Goal: Task Accomplishment & Management: Complete application form

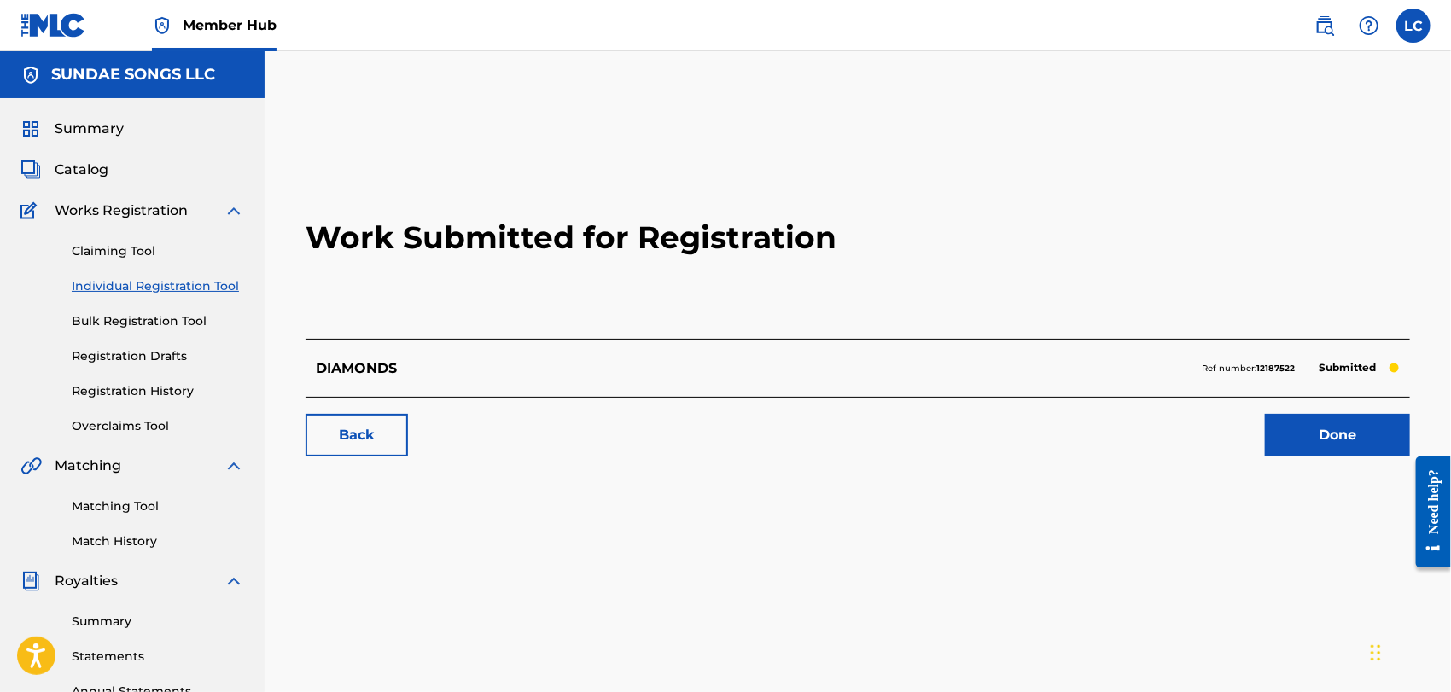
click at [154, 295] on div "Claiming Tool Individual Registration Tool Bulk Registration Tool Registration …" at bounding box center [132, 328] width 224 height 214
click at [175, 283] on link "Individual Registration Tool" at bounding box center [158, 286] width 172 height 18
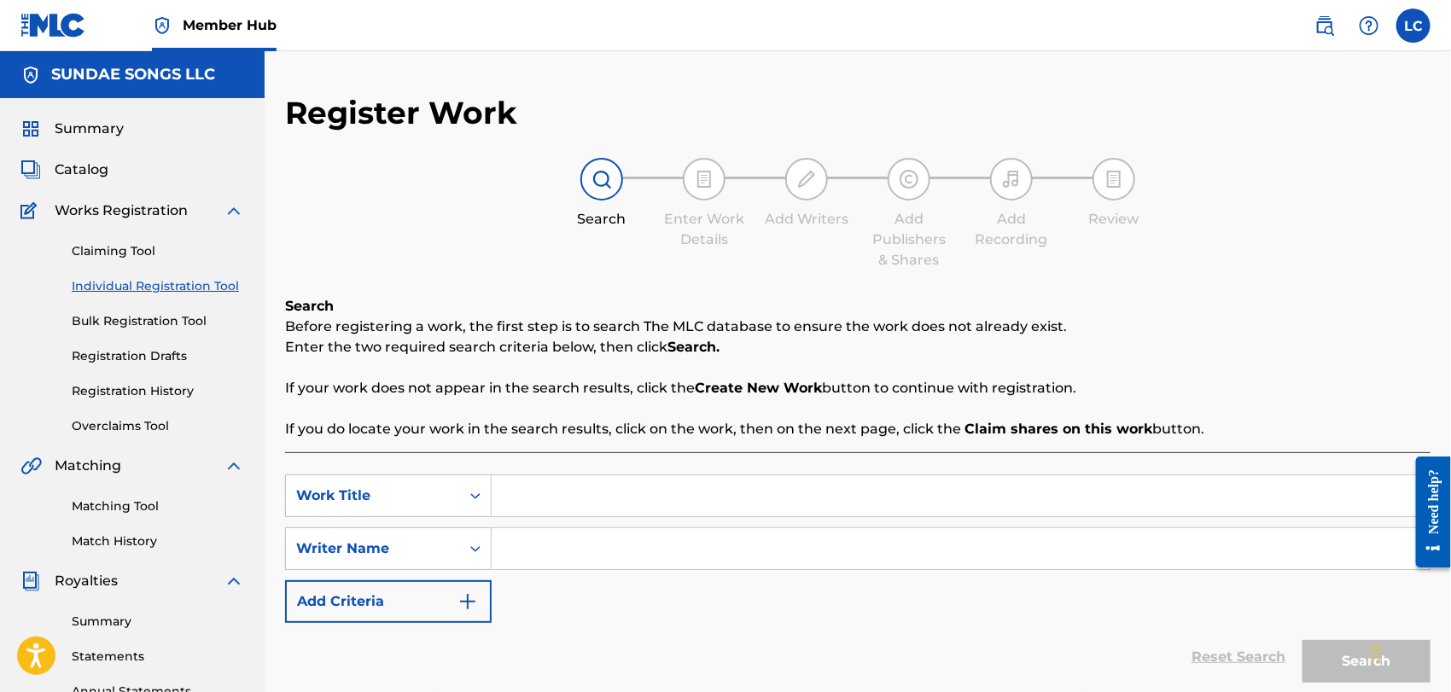
click at [589, 504] on input "Search Form" at bounding box center [961, 495] width 938 height 41
type input "breakup skinny"
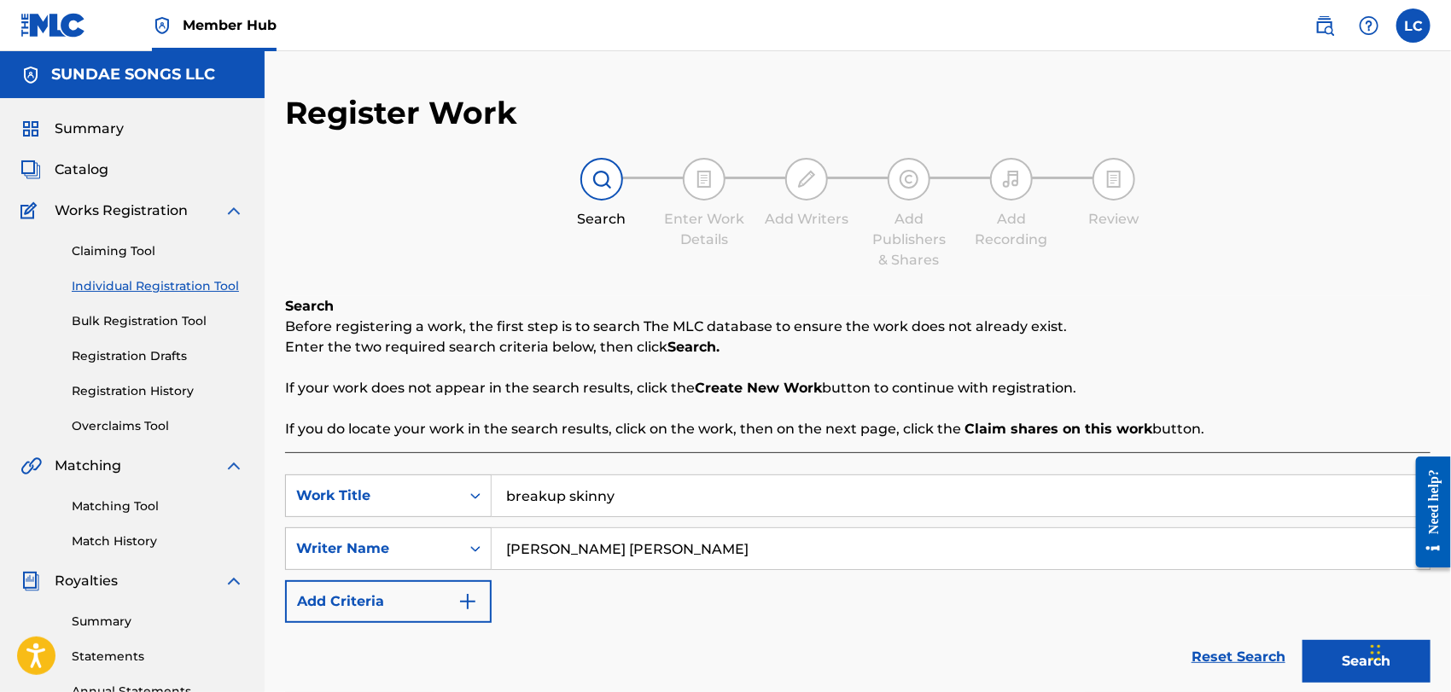
type input "[PERSON_NAME] [PERSON_NAME]"
click at [1302, 640] on button "Search" at bounding box center [1366, 661] width 128 height 43
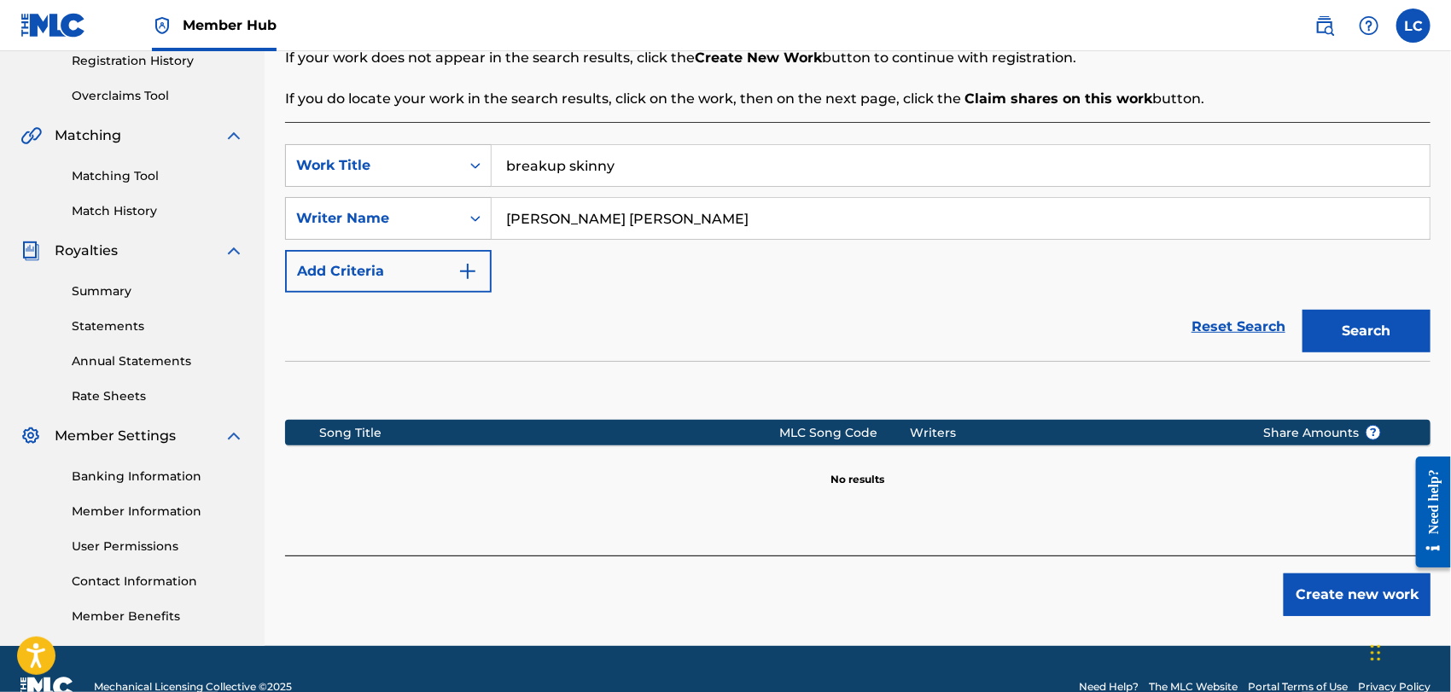
scroll to position [366, 0]
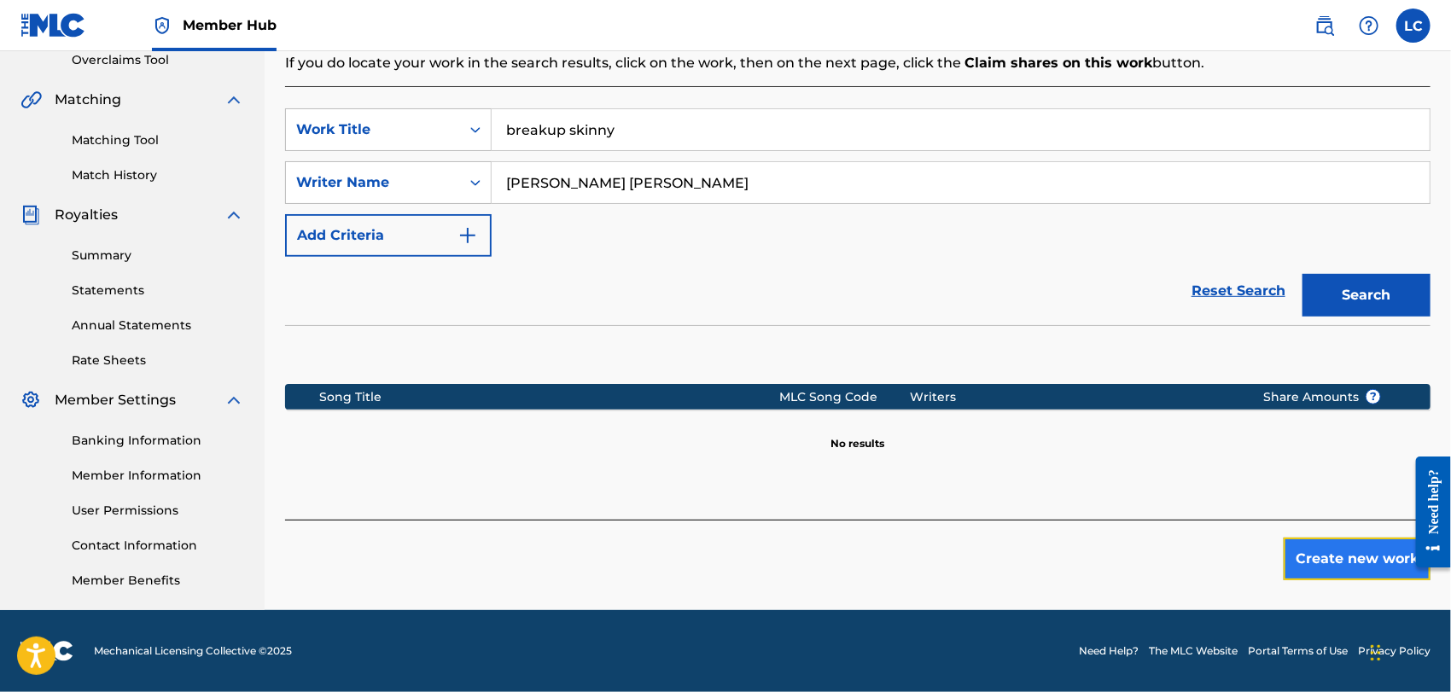
click at [1381, 554] on button "Create new work" at bounding box center [1357, 559] width 147 height 43
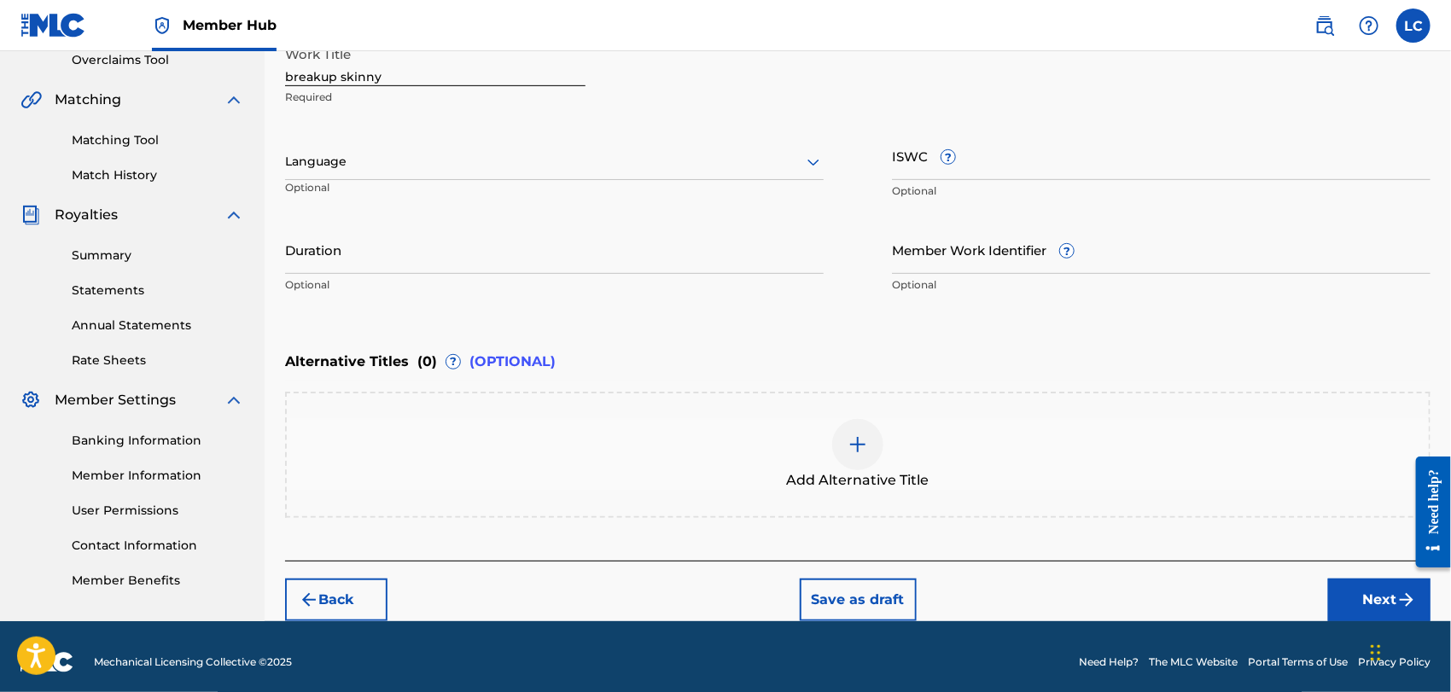
click at [839, 452] on div at bounding box center [857, 444] width 51 height 51
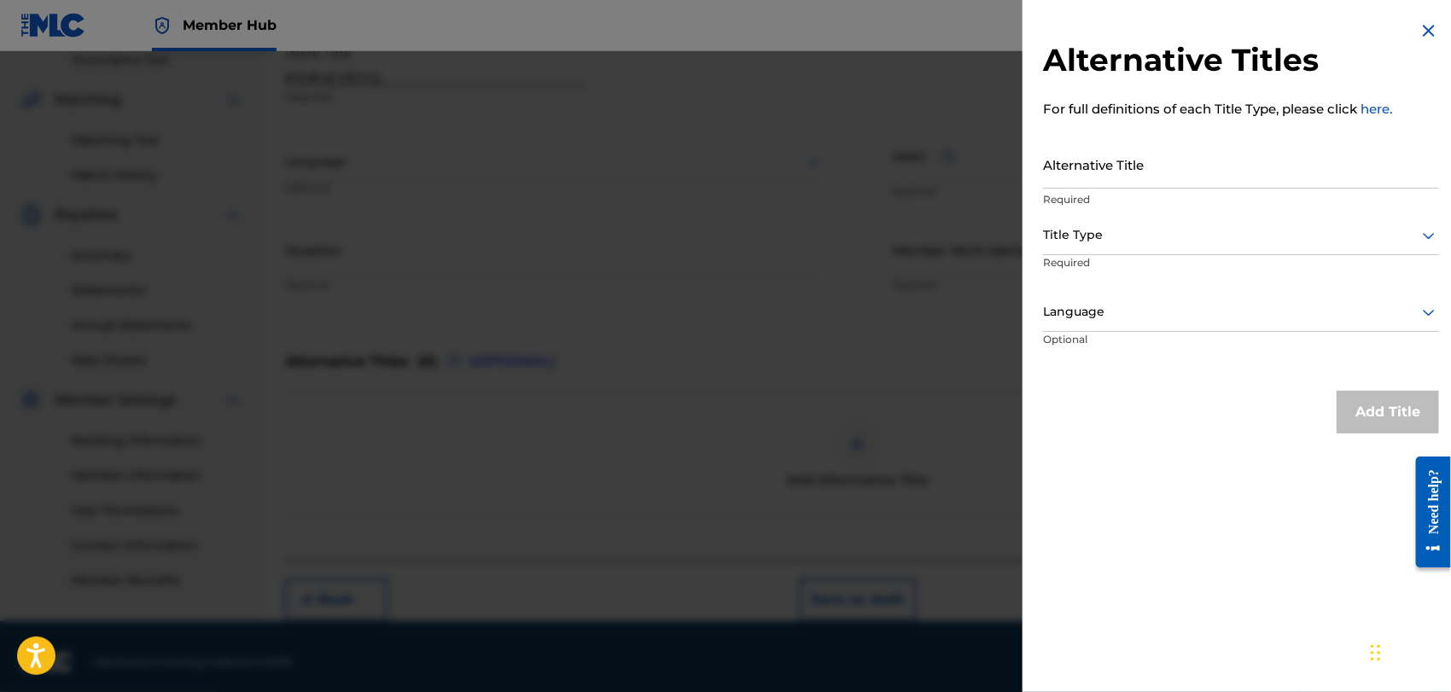
click at [1419, 29] on img at bounding box center [1429, 30] width 20 height 20
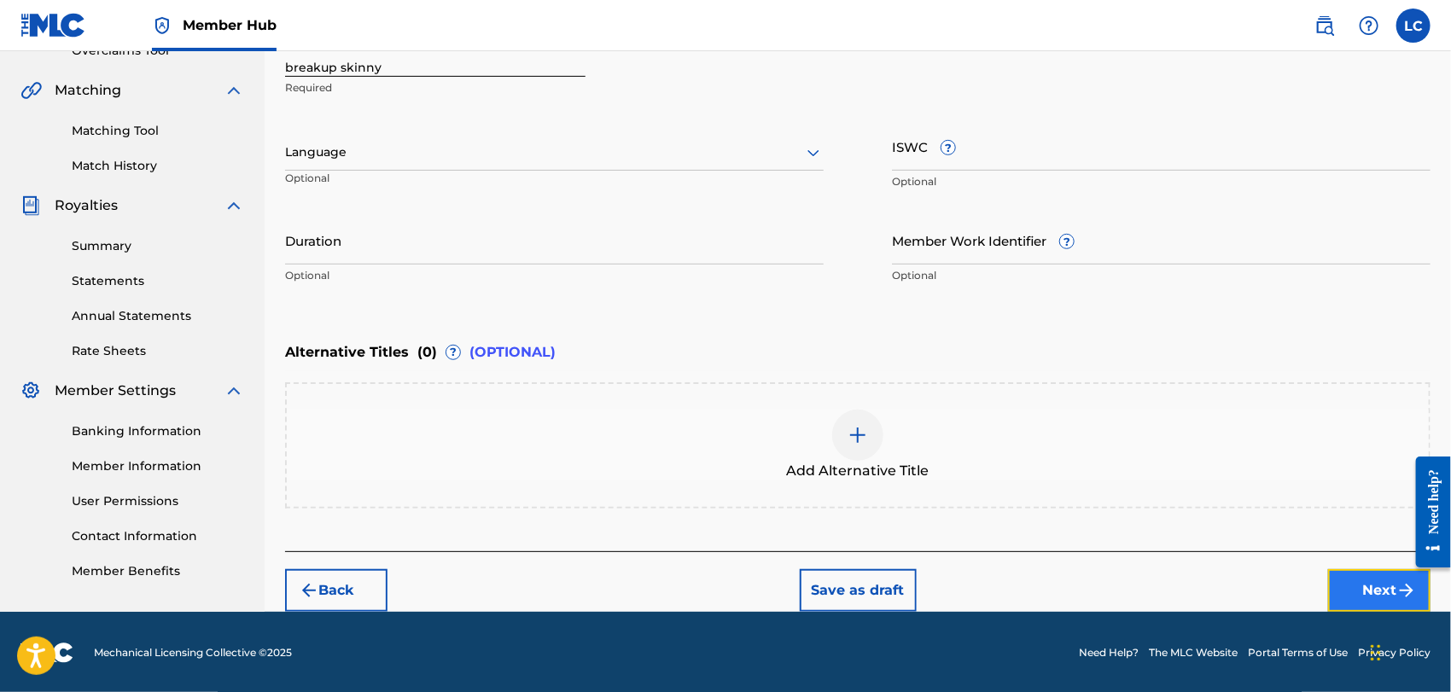
click at [1338, 586] on button "Next" at bounding box center [1379, 590] width 102 height 43
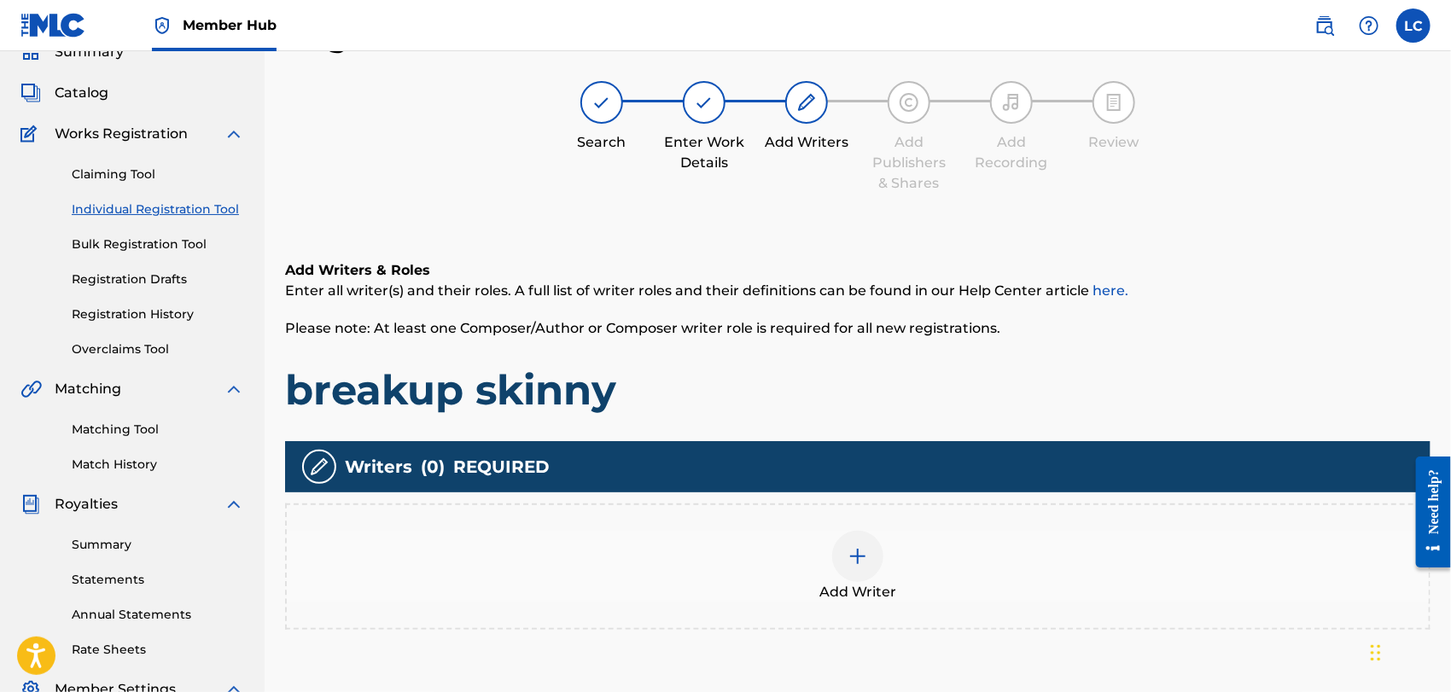
scroll to position [76, 0]
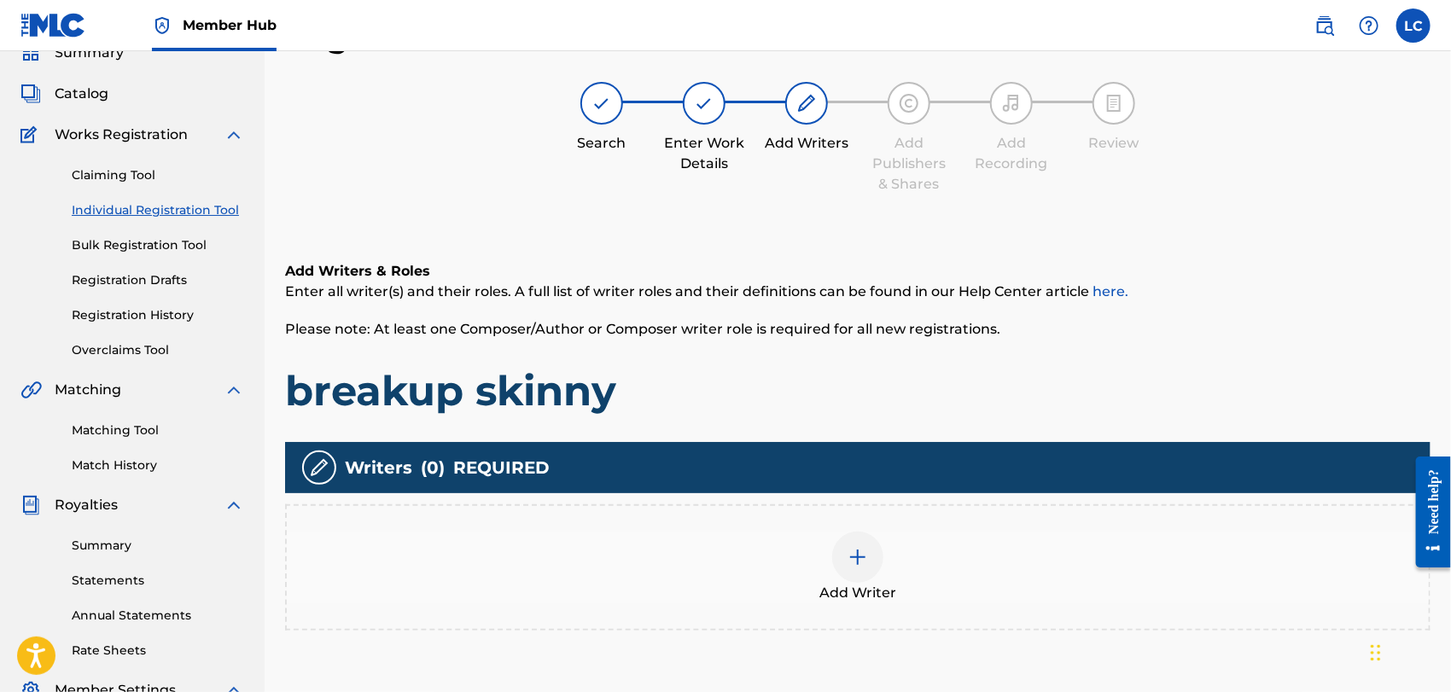
click at [997, 545] on div "Add Writer" at bounding box center [858, 568] width 1142 height 72
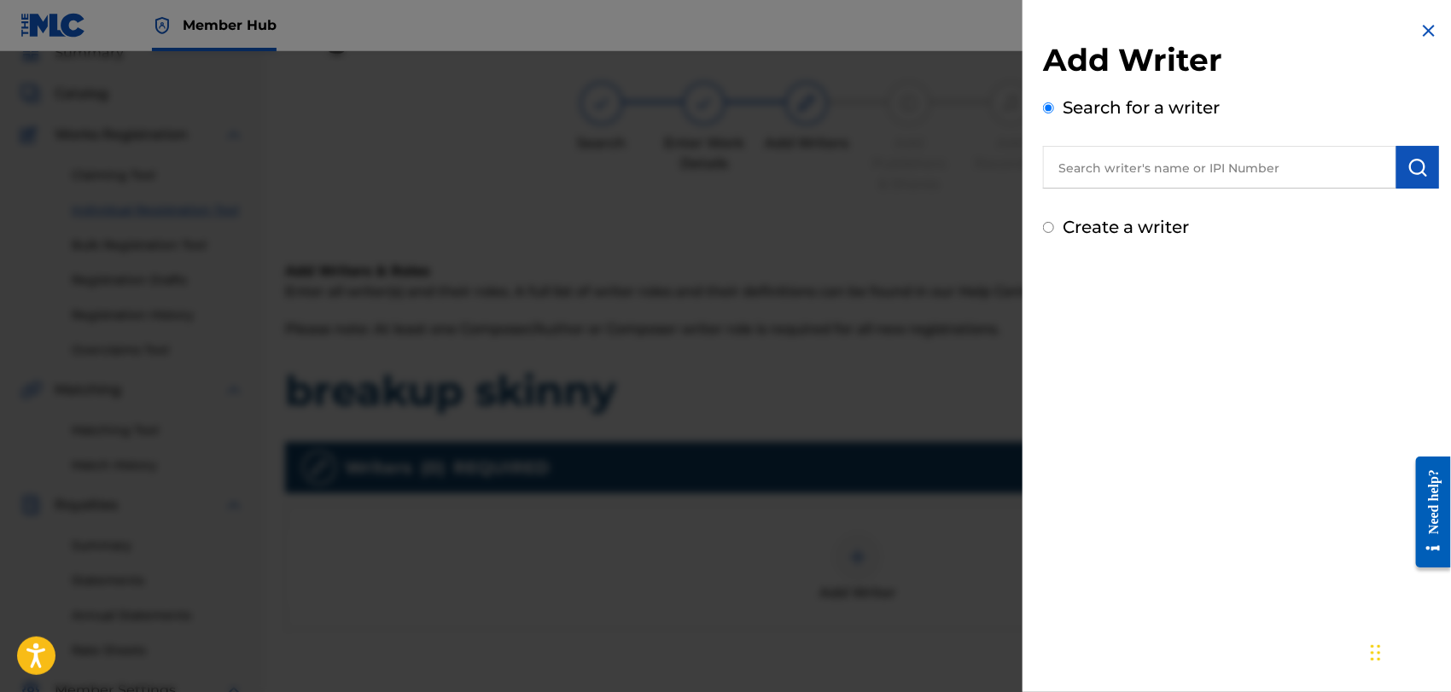
click at [1200, 175] on input "text" at bounding box center [1219, 167] width 353 height 43
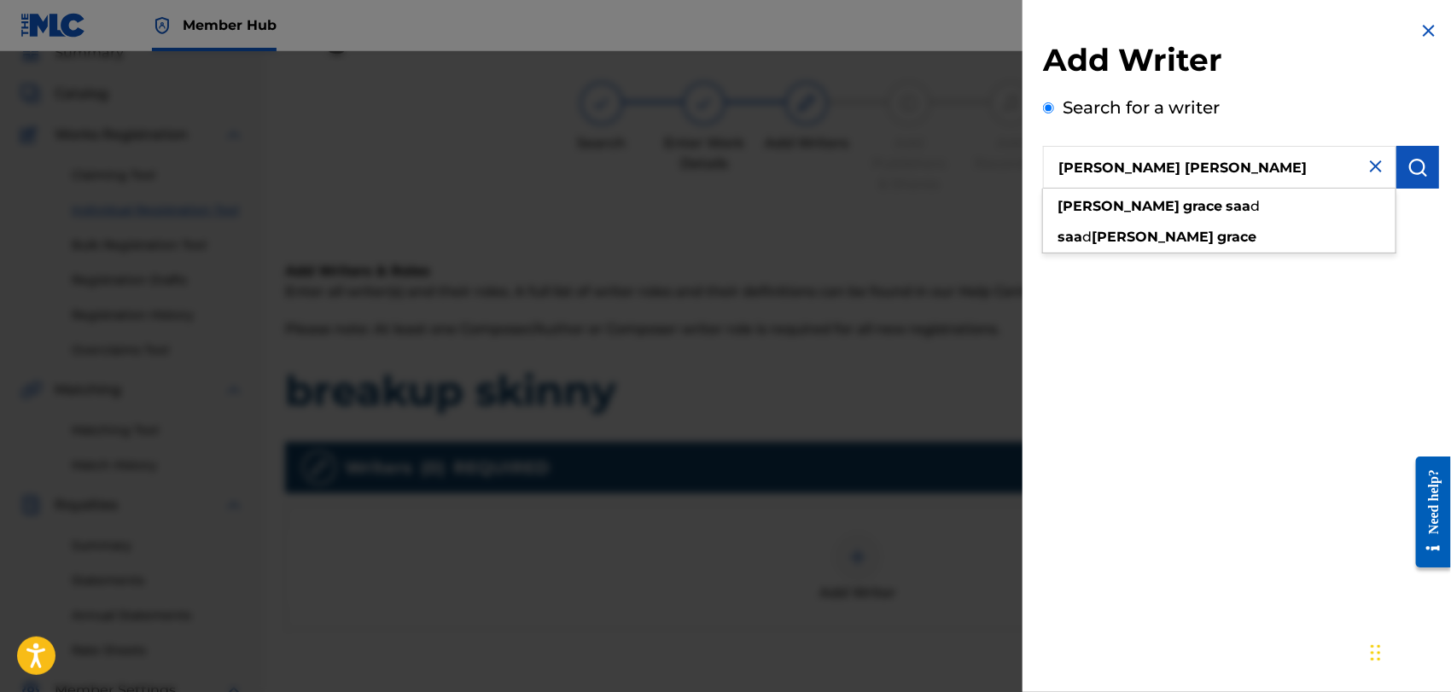
type input "[PERSON_NAME] [PERSON_NAME]"
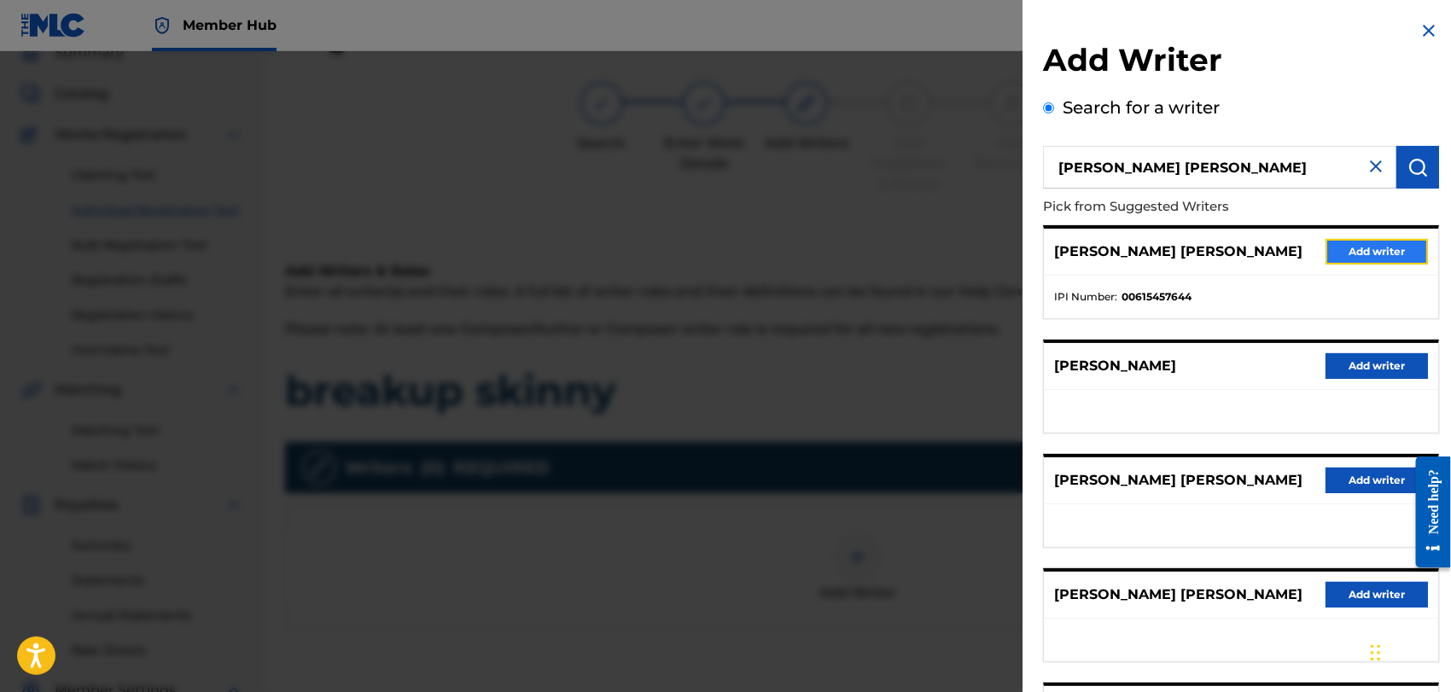
click at [1367, 247] on button "Add writer" at bounding box center [1377, 252] width 102 height 26
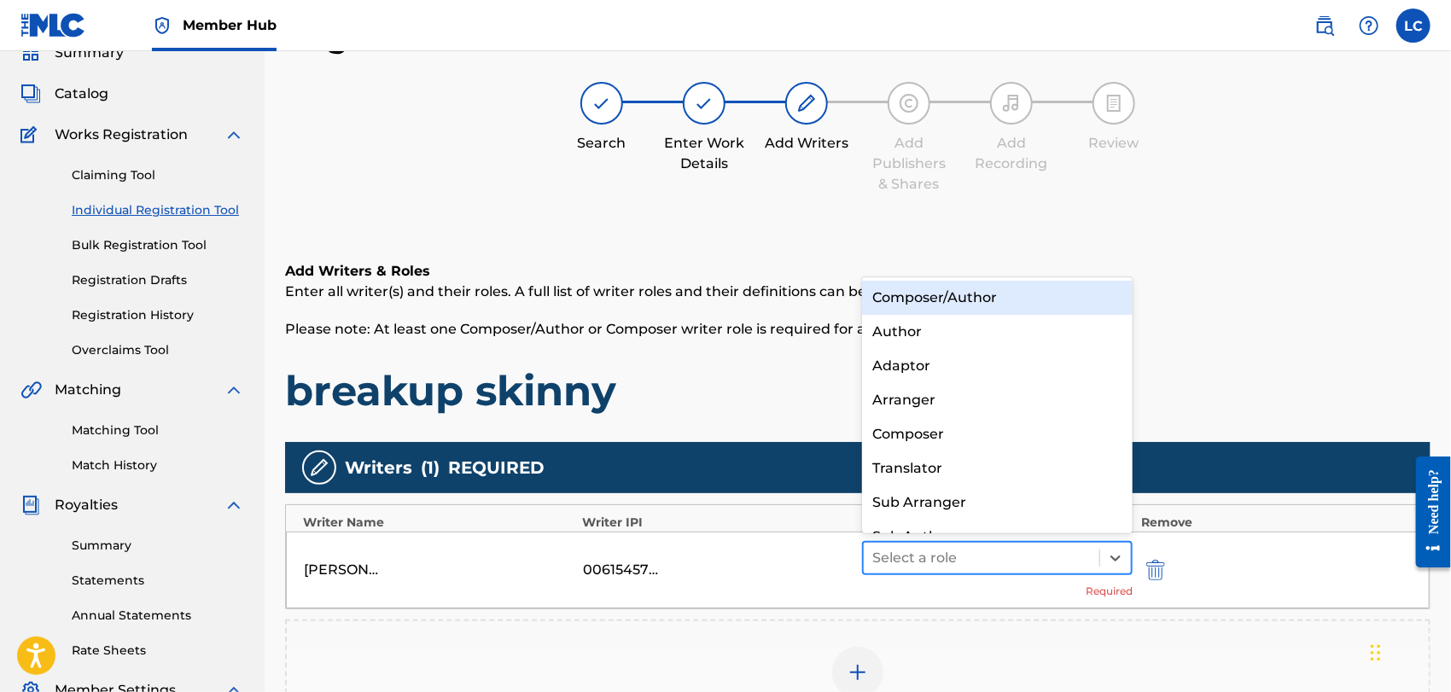
click at [1053, 556] on div at bounding box center [981, 558] width 218 height 24
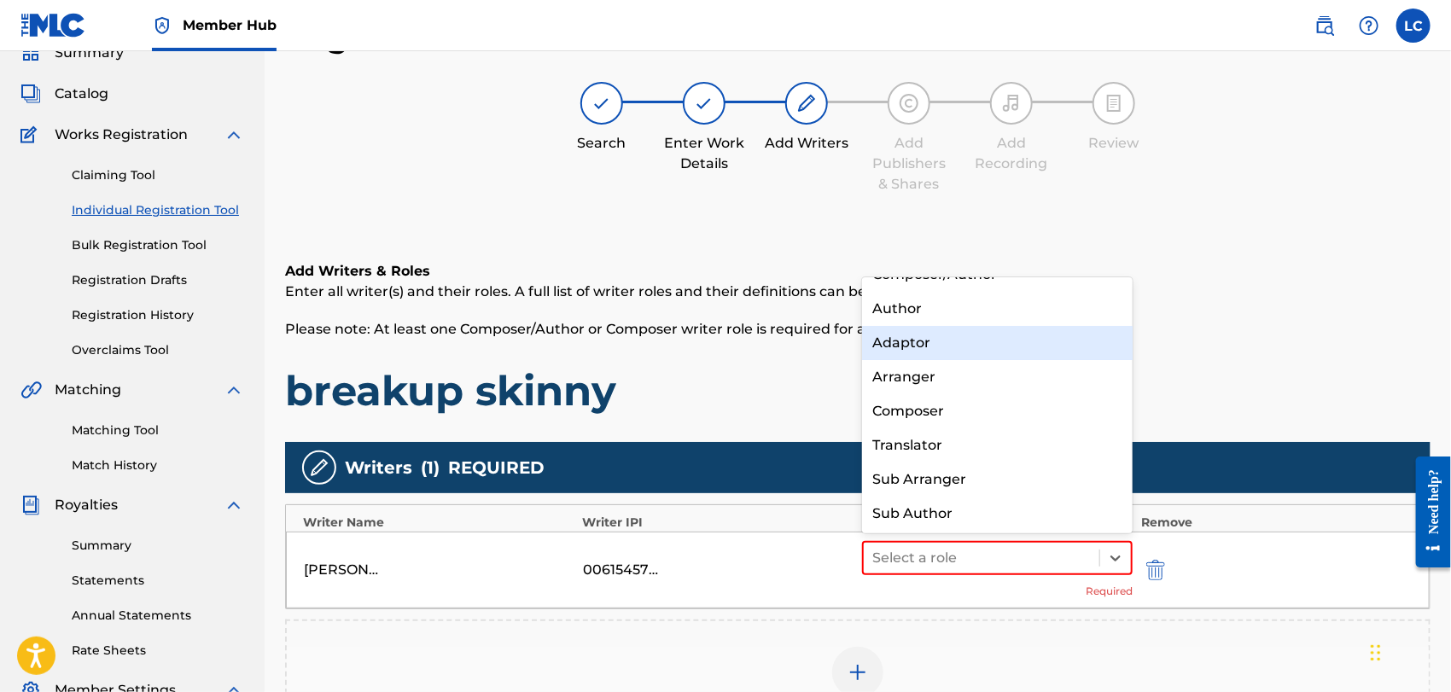
scroll to position [0, 0]
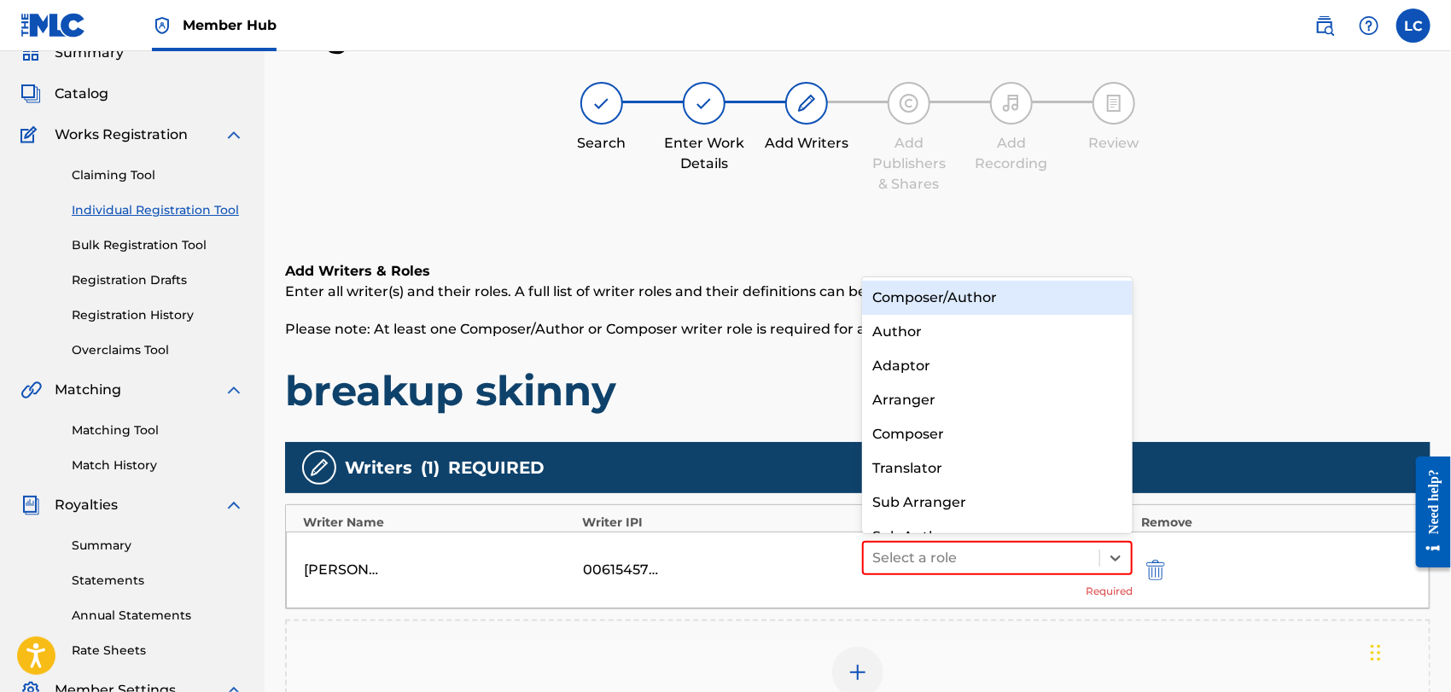
click at [1007, 298] on div "Composer/Author" at bounding box center [997, 298] width 271 height 34
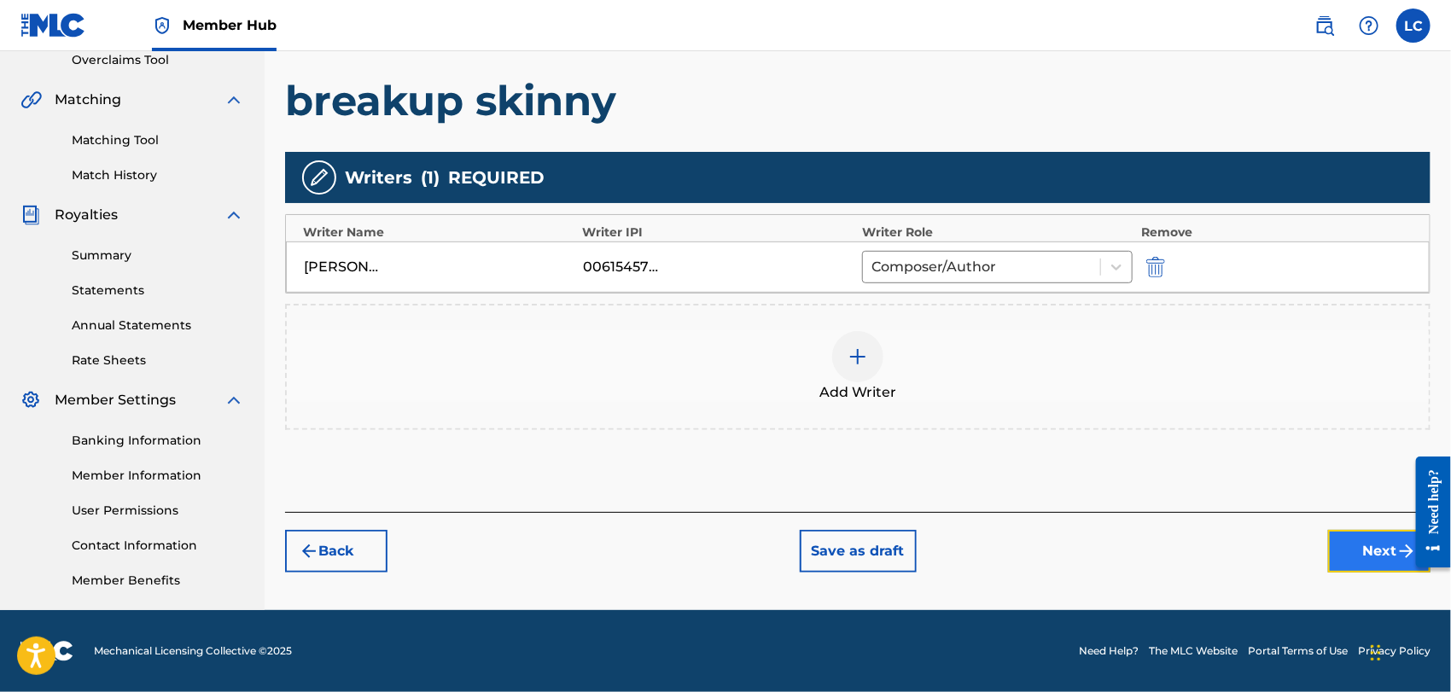
click at [1344, 535] on button "Next" at bounding box center [1379, 551] width 102 height 43
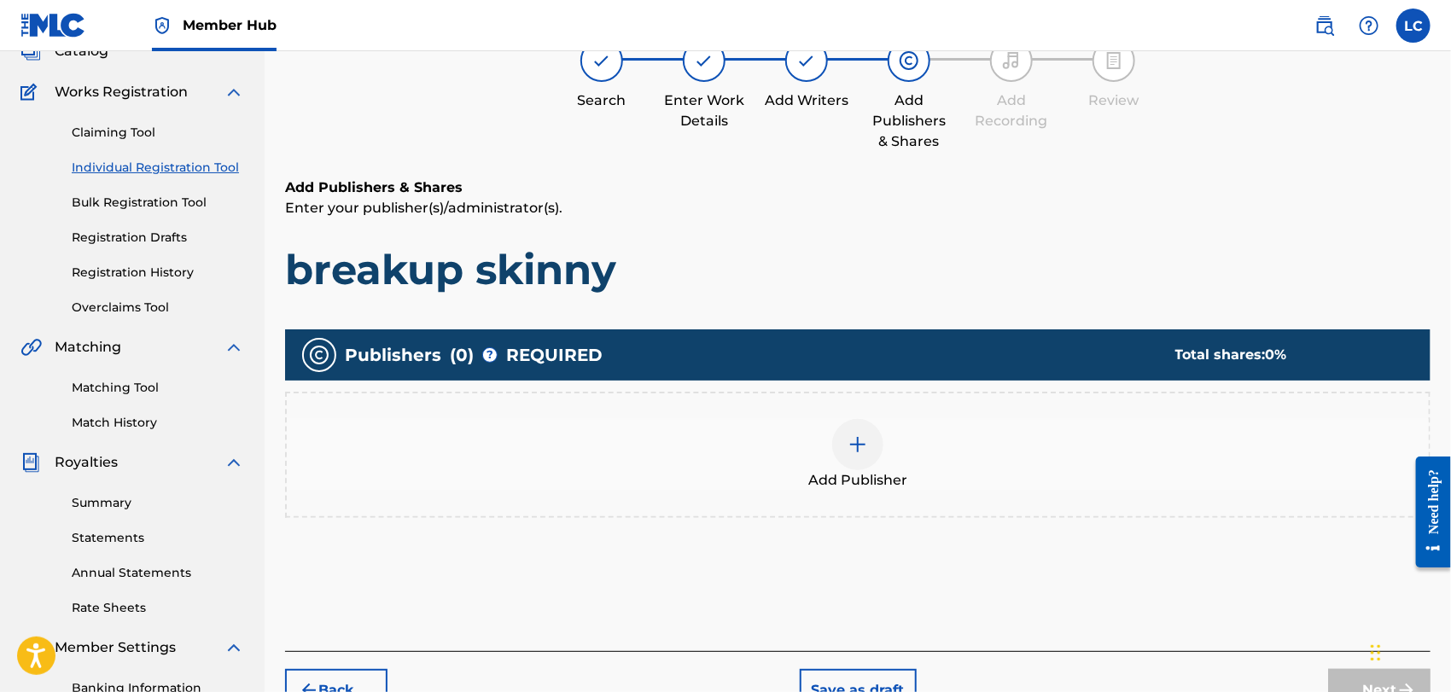
scroll to position [76, 0]
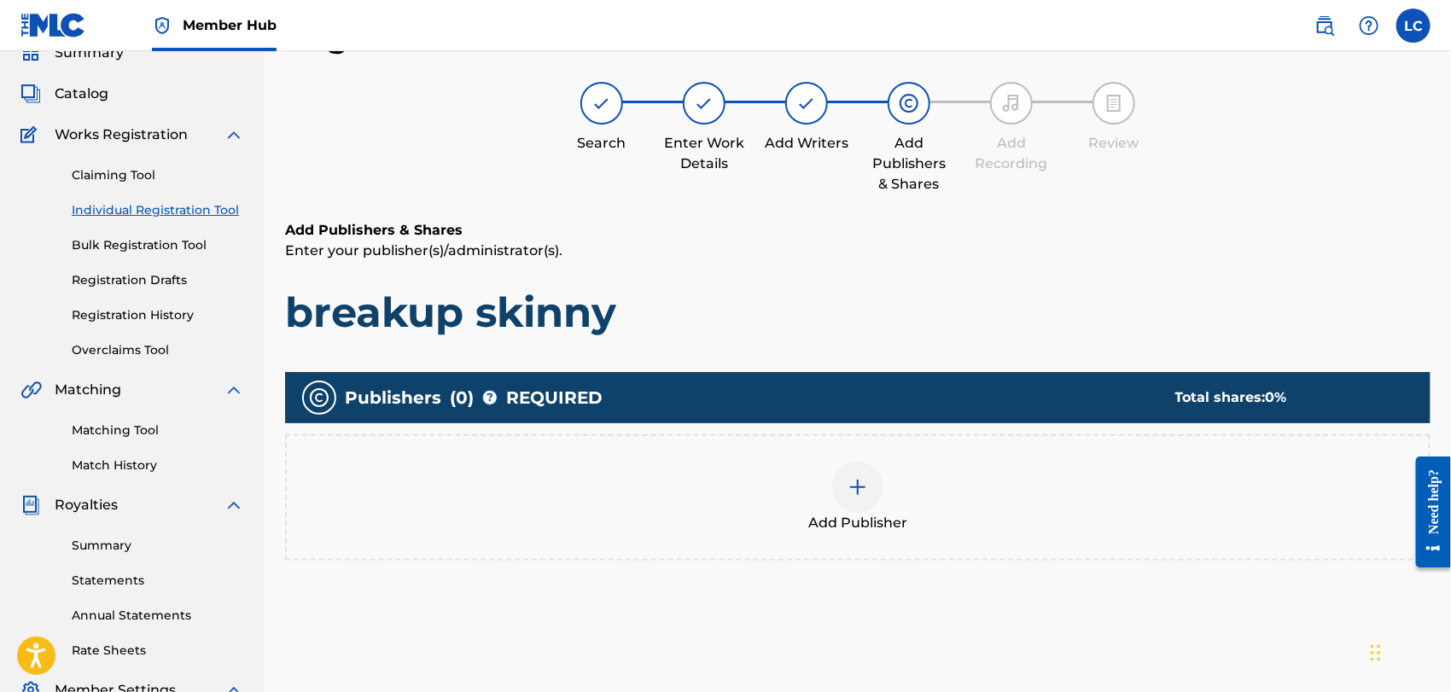
click at [824, 491] on div "Add Publisher" at bounding box center [858, 498] width 1142 height 72
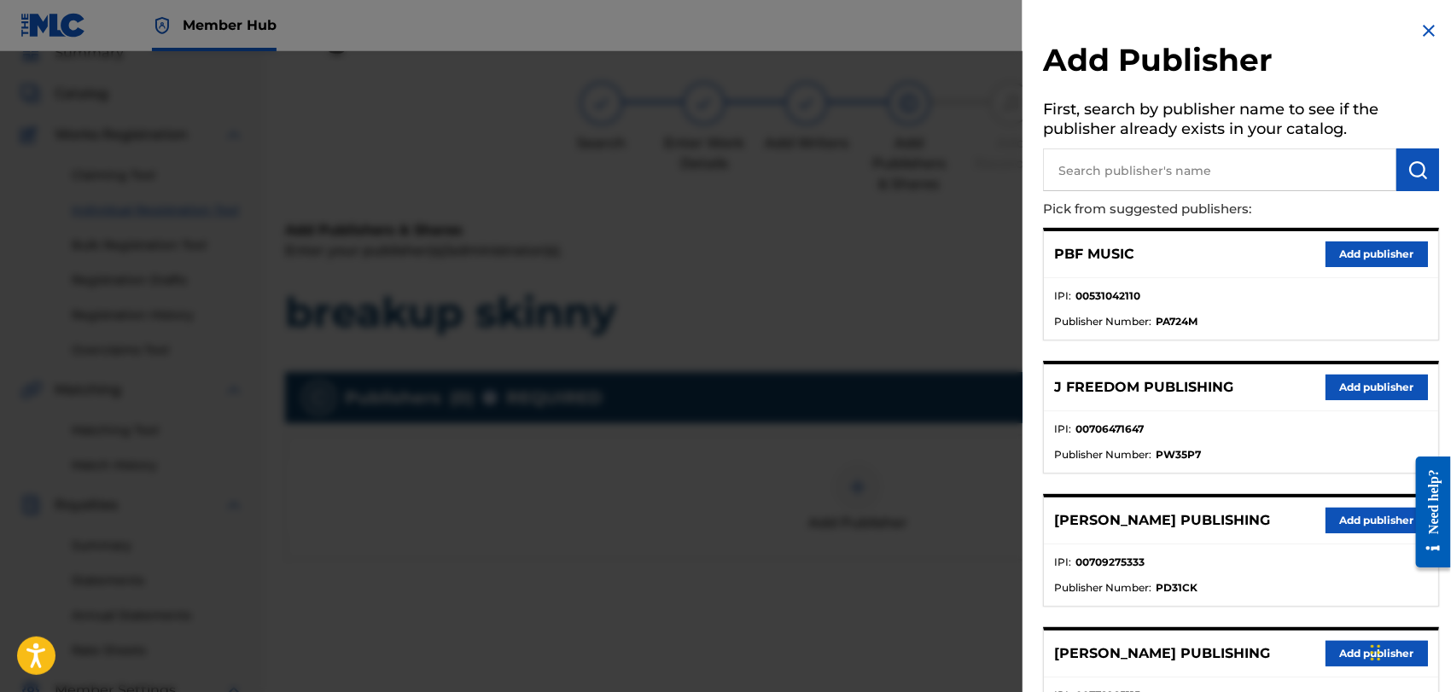
click at [1135, 164] on input "text" at bounding box center [1219, 170] width 353 height 43
type input "saad"
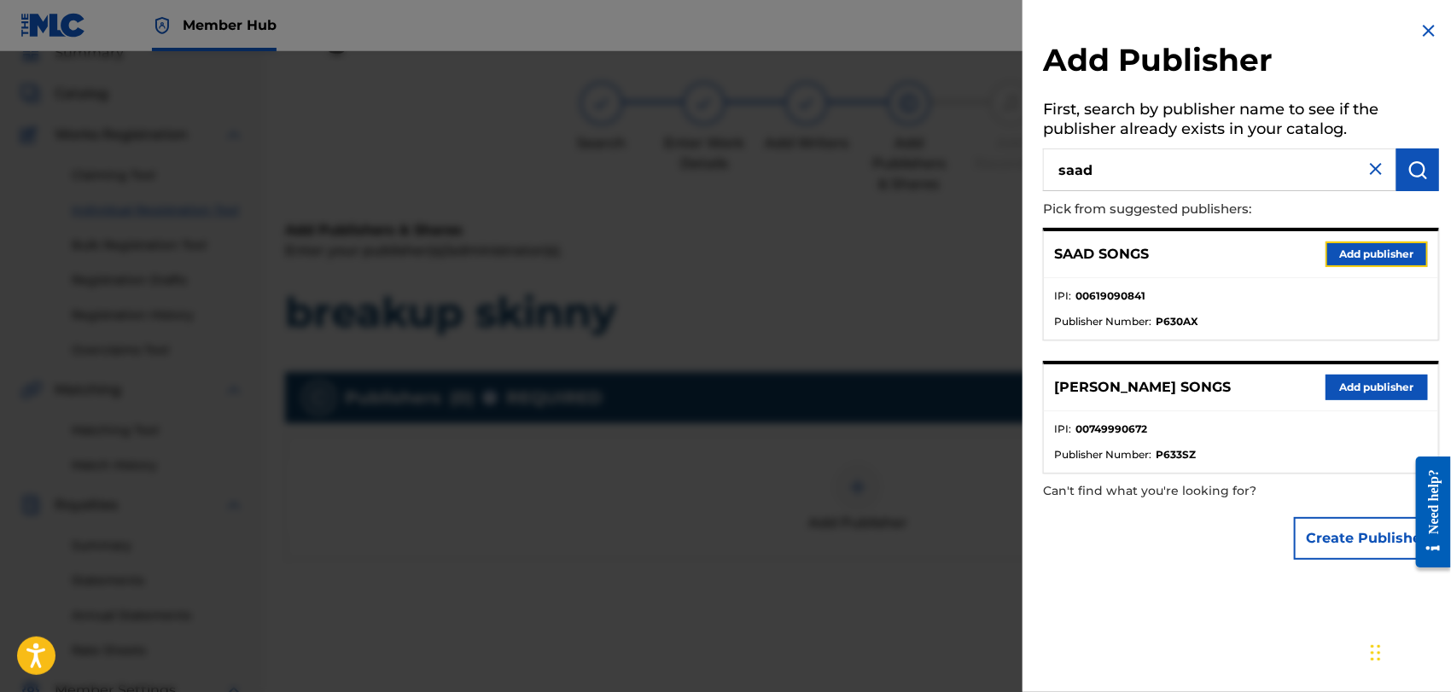
click at [1365, 253] on button "Add publisher" at bounding box center [1377, 255] width 102 height 26
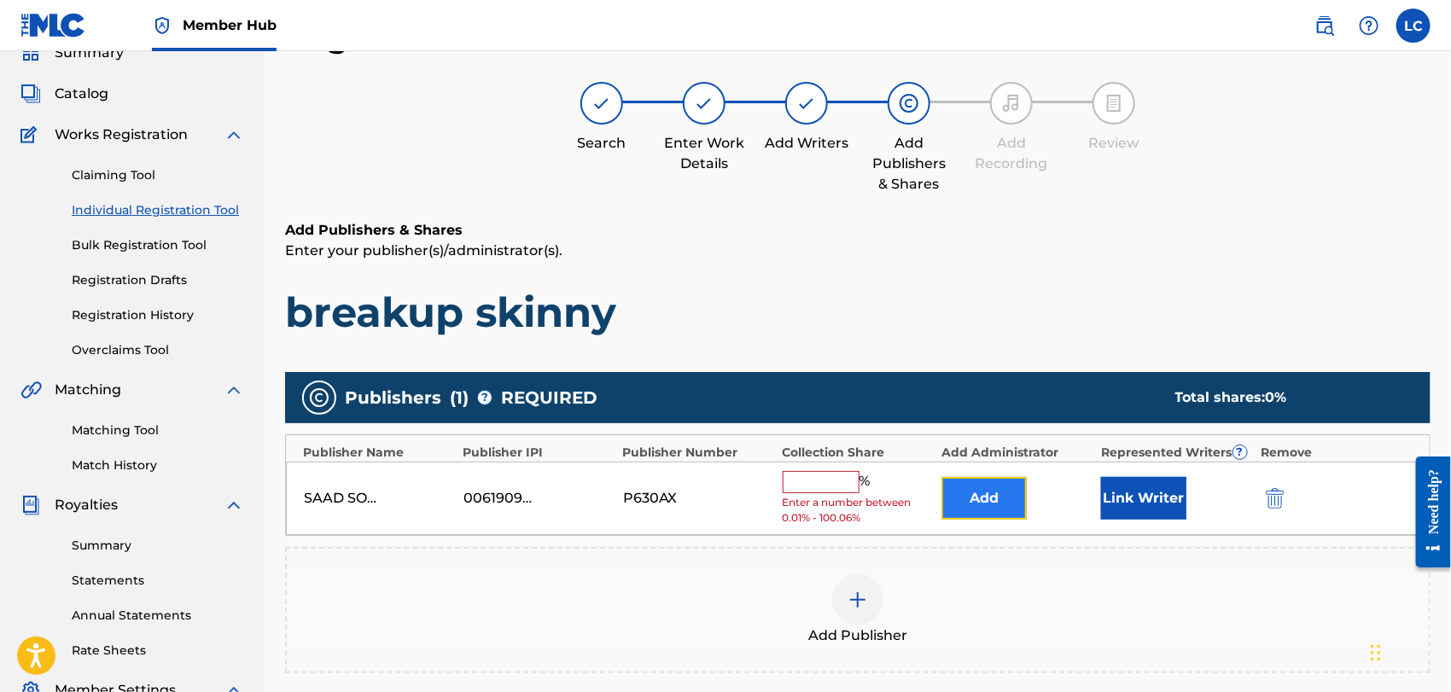
click at [988, 494] on button "Add" at bounding box center [983, 498] width 85 height 43
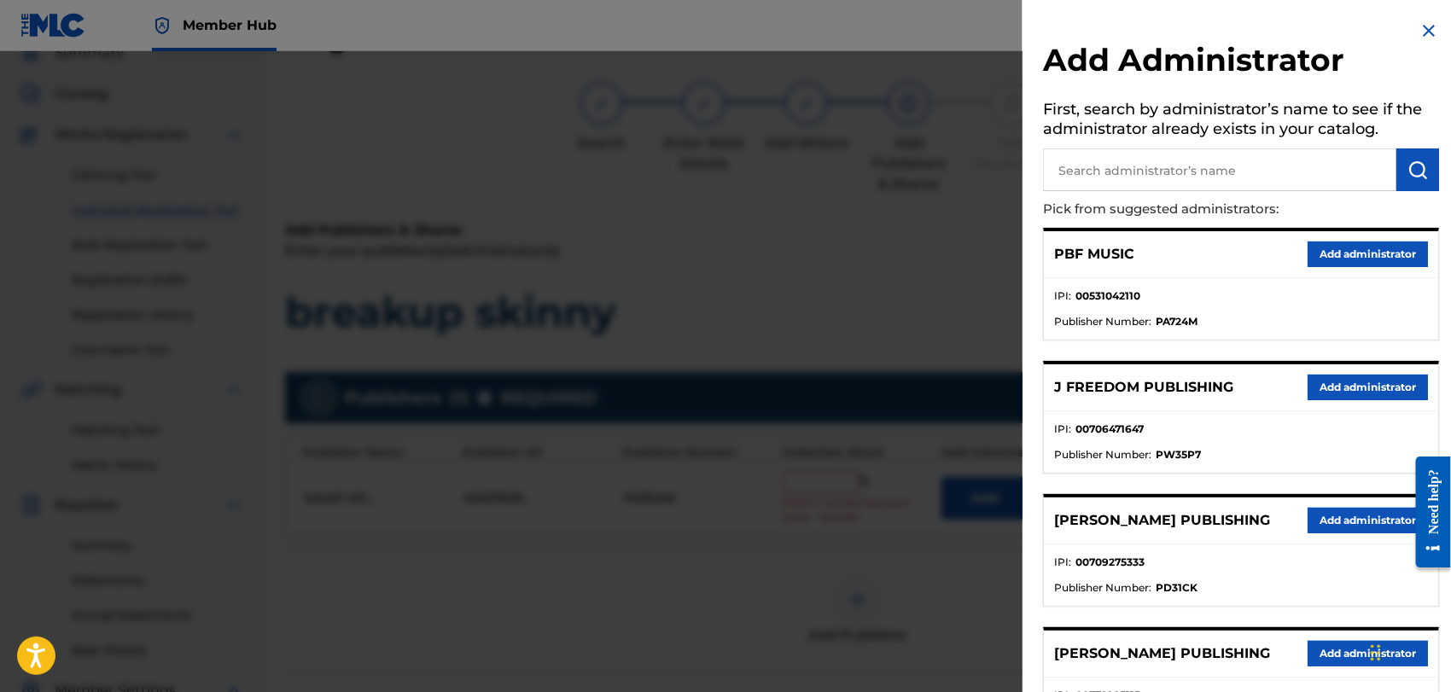
click at [1238, 170] on input "text" at bounding box center [1219, 170] width 353 height 43
type input "bana"
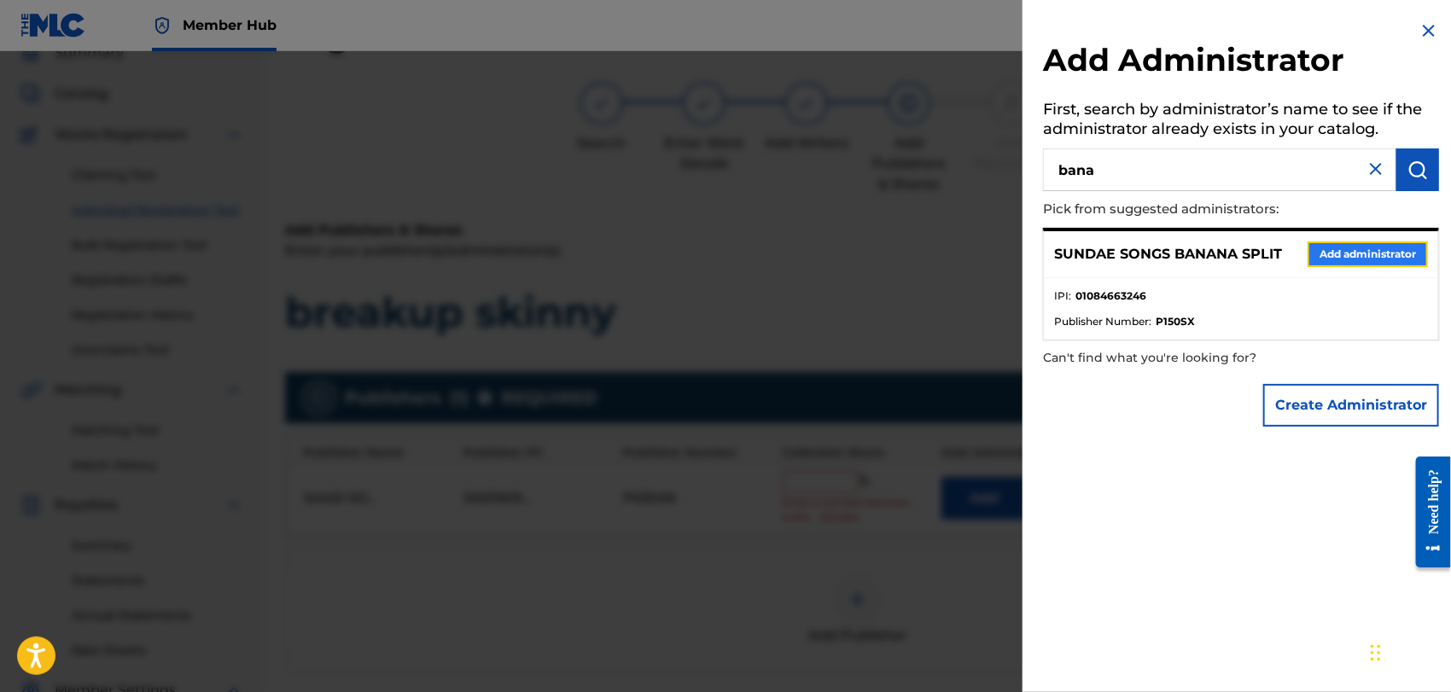
click at [1343, 259] on button "Add administrator" at bounding box center [1368, 255] width 120 height 26
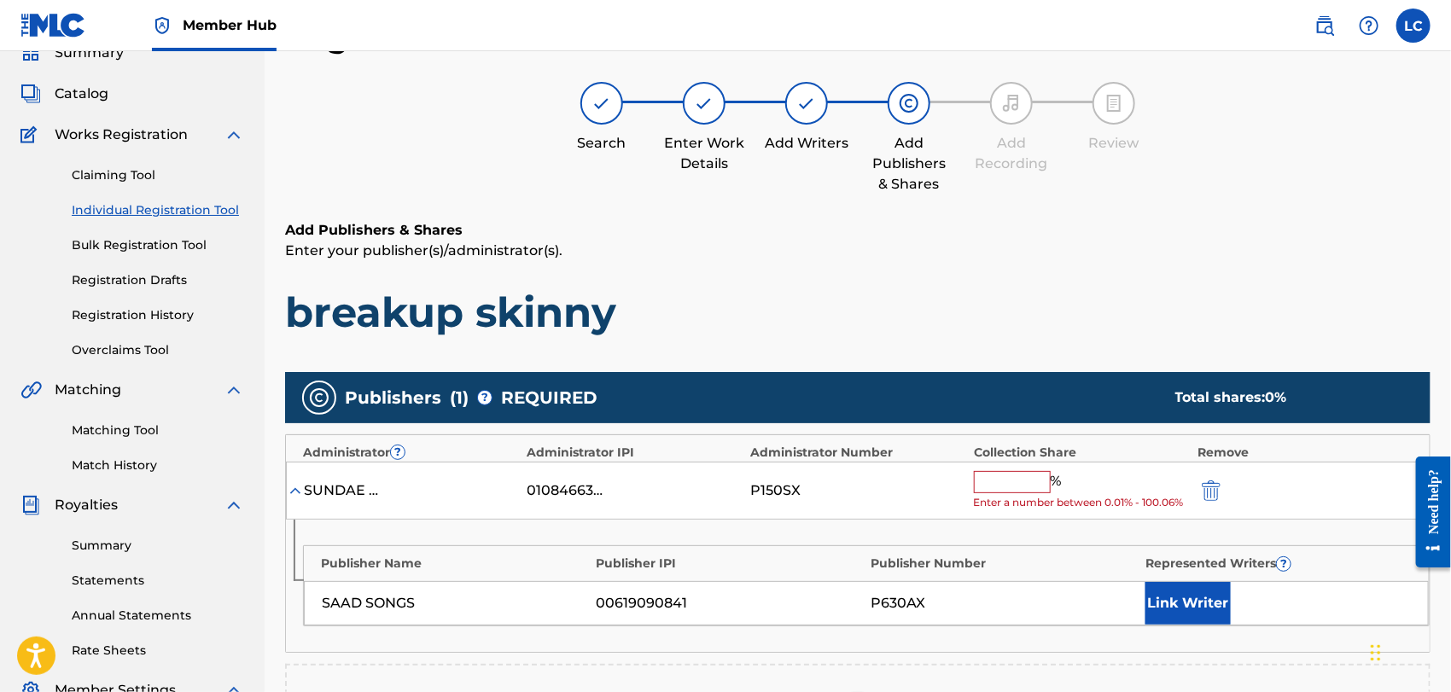
click at [1017, 473] on input "text" at bounding box center [1012, 482] width 77 height 22
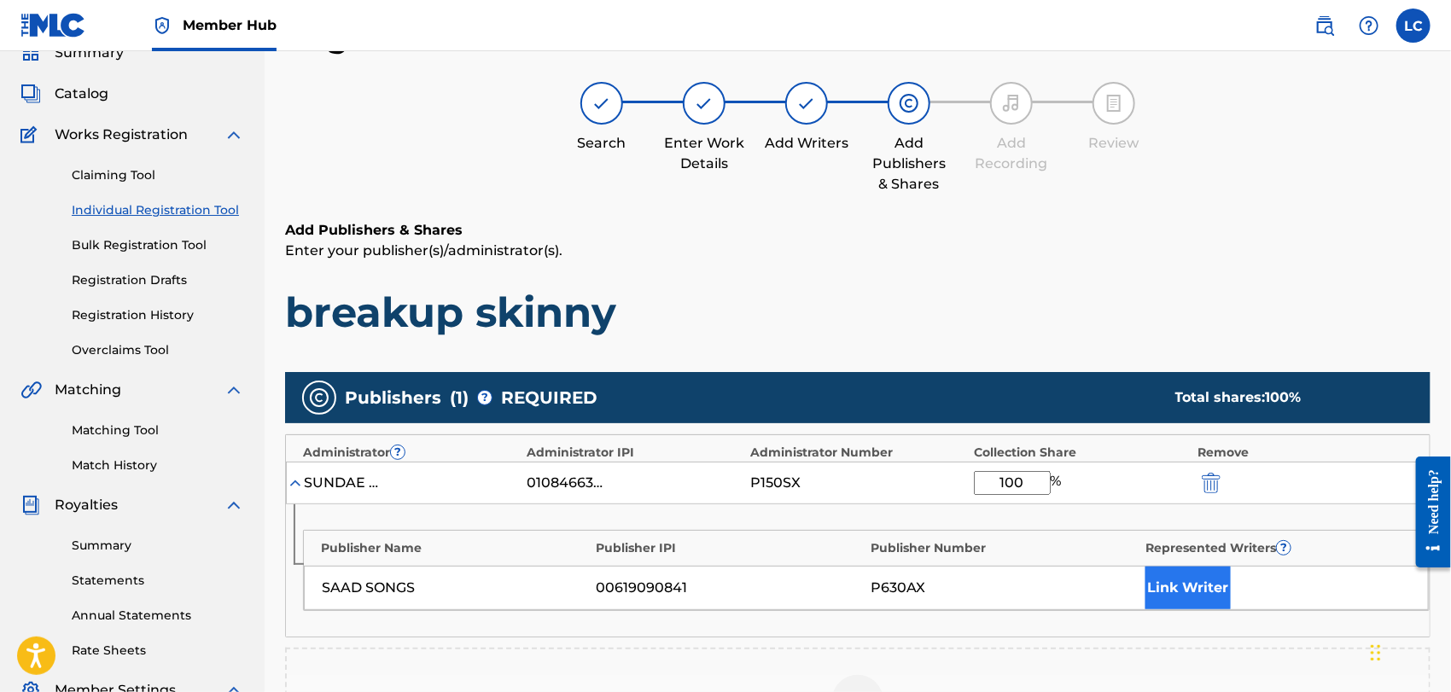
type input "100"
click at [1183, 572] on button "Link Writer" at bounding box center [1187, 588] width 85 height 43
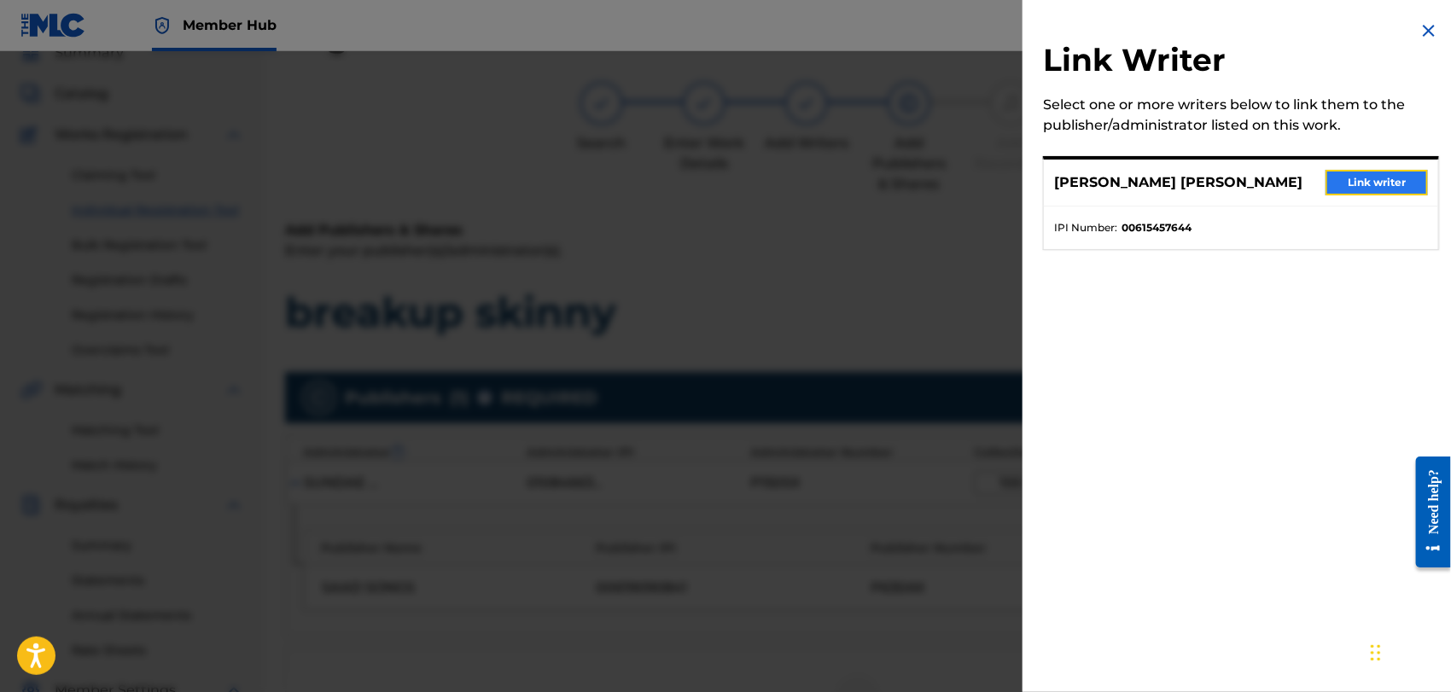
click at [1352, 185] on button "Link writer" at bounding box center [1377, 183] width 102 height 26
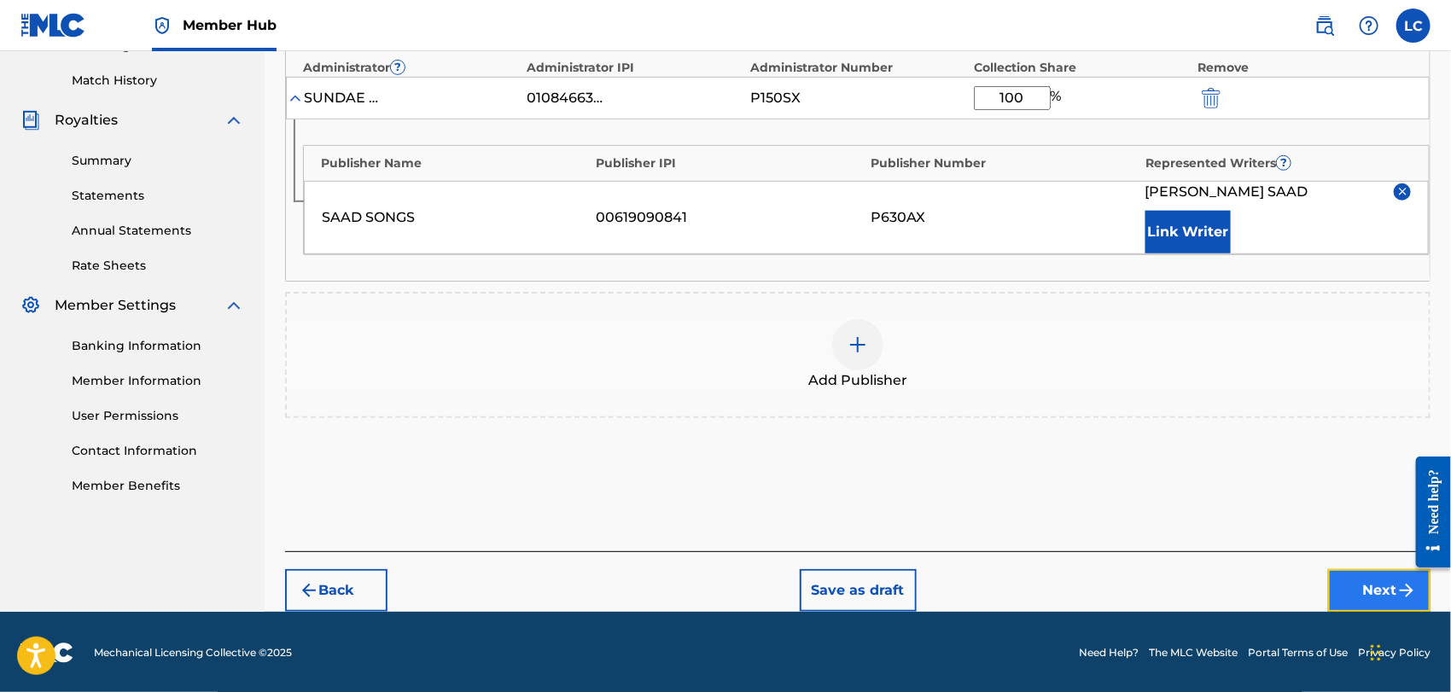
click at [1336, 583] on button "Next" at bounding box center [1379, 590] width 102 height 43
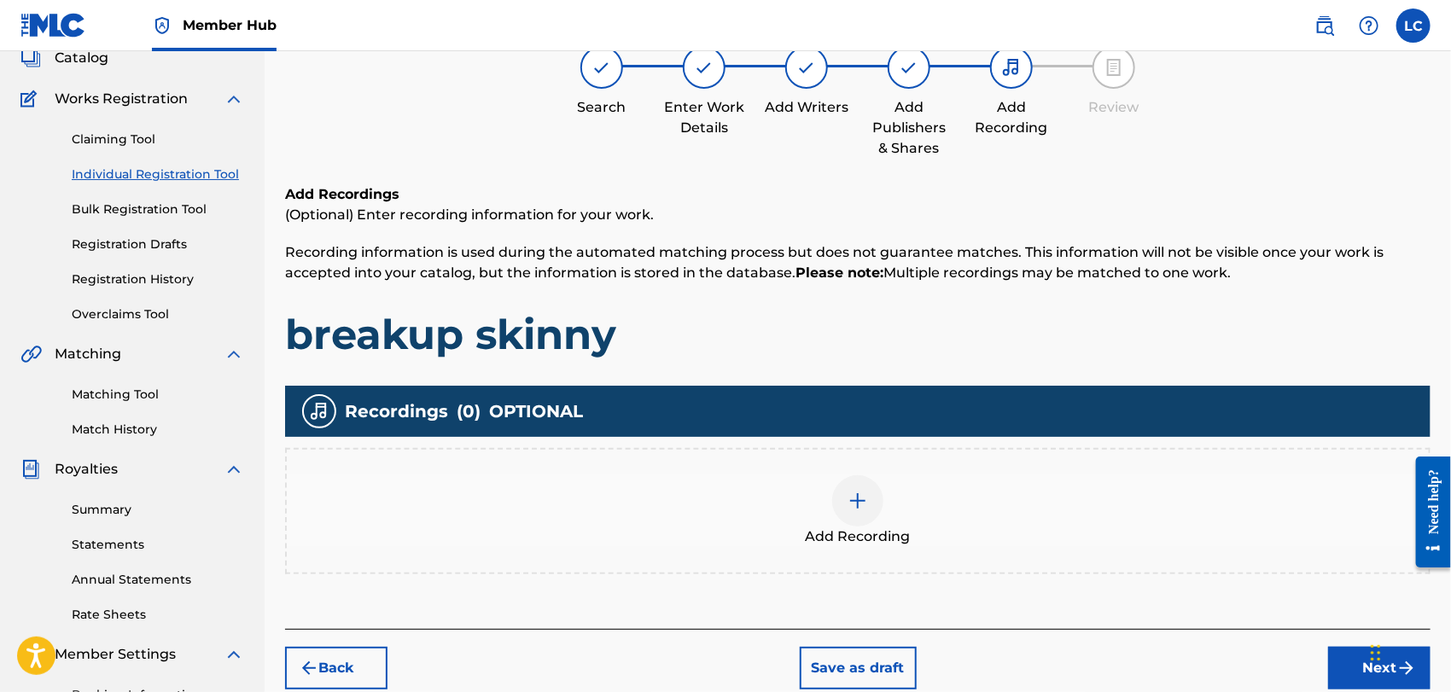
scroll to position [171, 0]
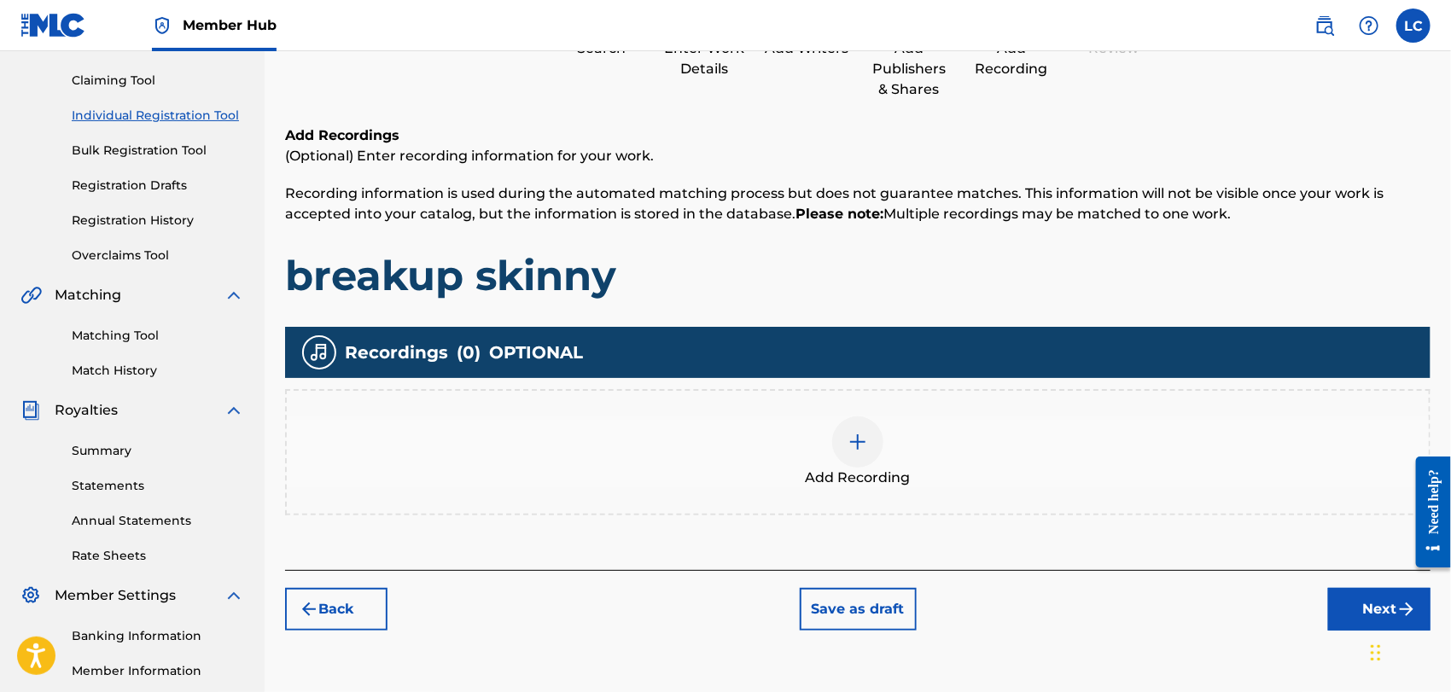
click at [920, 507] on div "Add Recording" at bounding box center [857, 452] width 1145 height 126
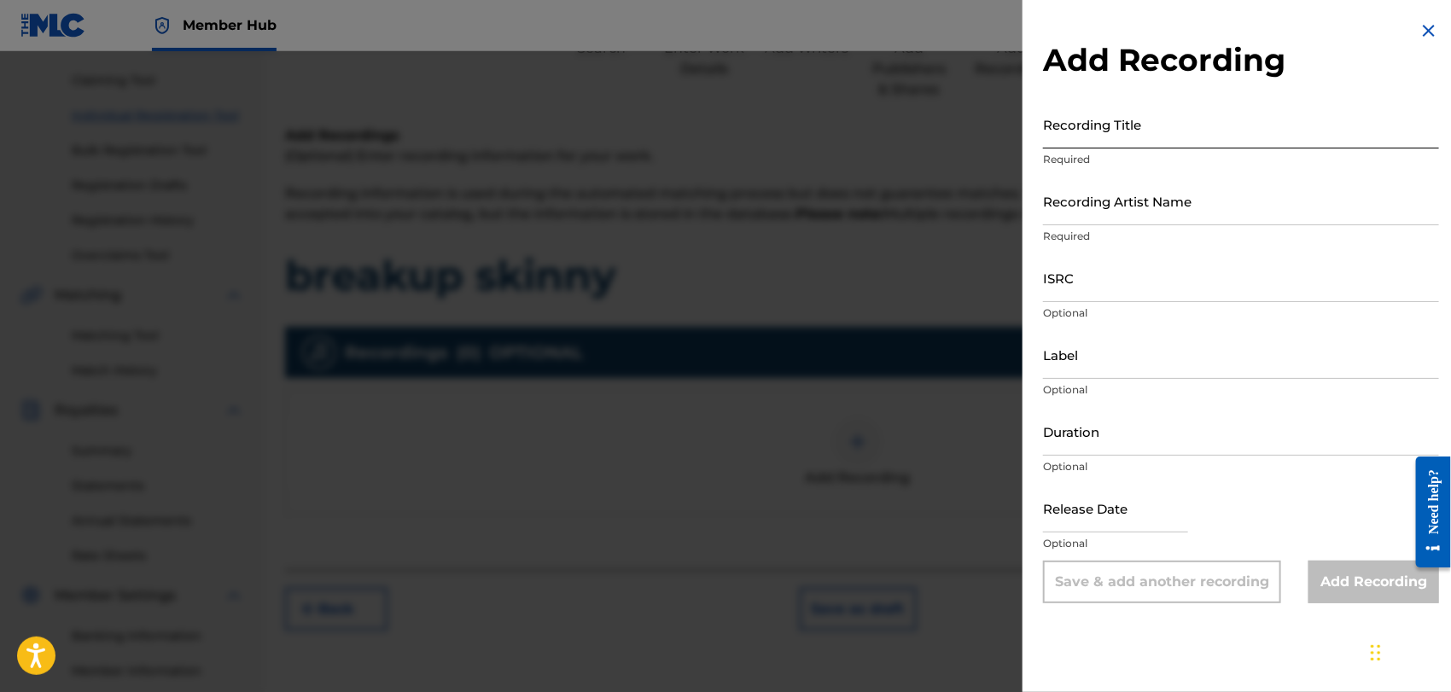
click at [1133, 121] on input "Recording Title" at bounding box center [1241, 124] width 396 height 49
type input "breakup skinny"
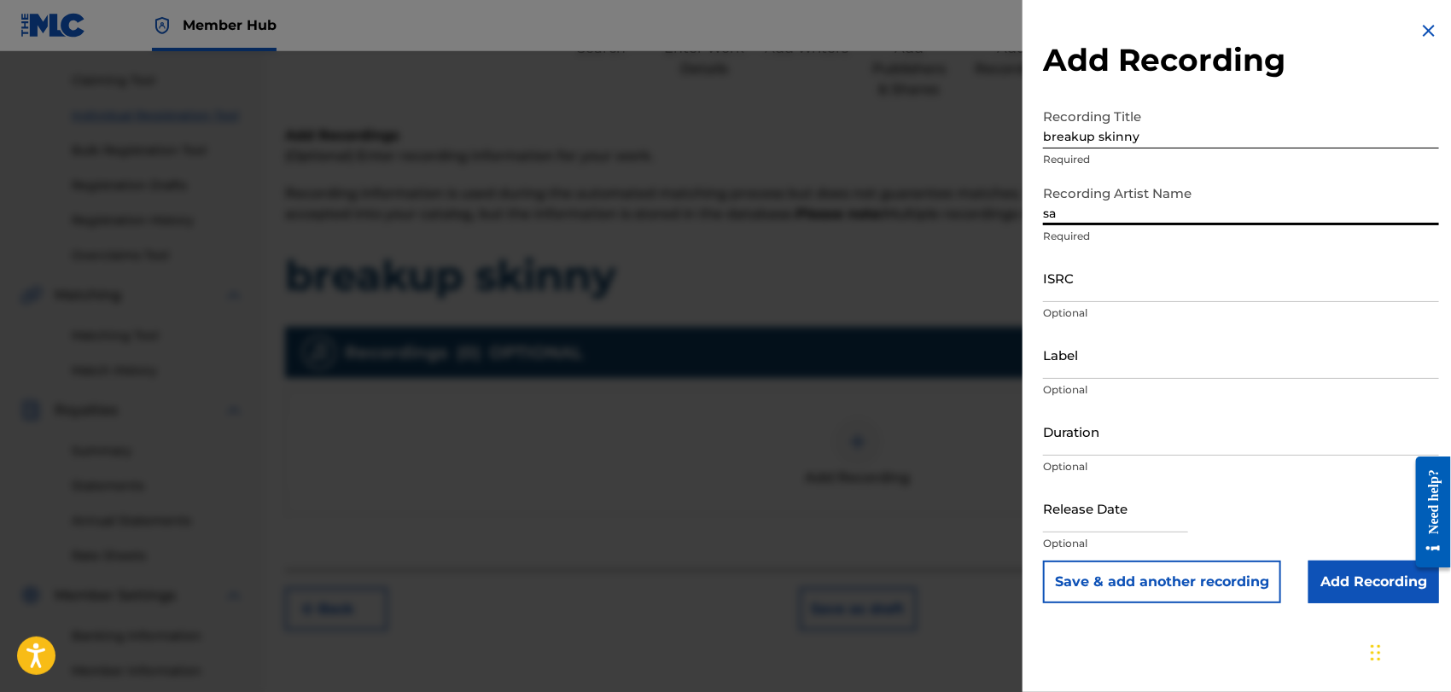
type input "s"
type input "SAD [PERSON_NAME]"
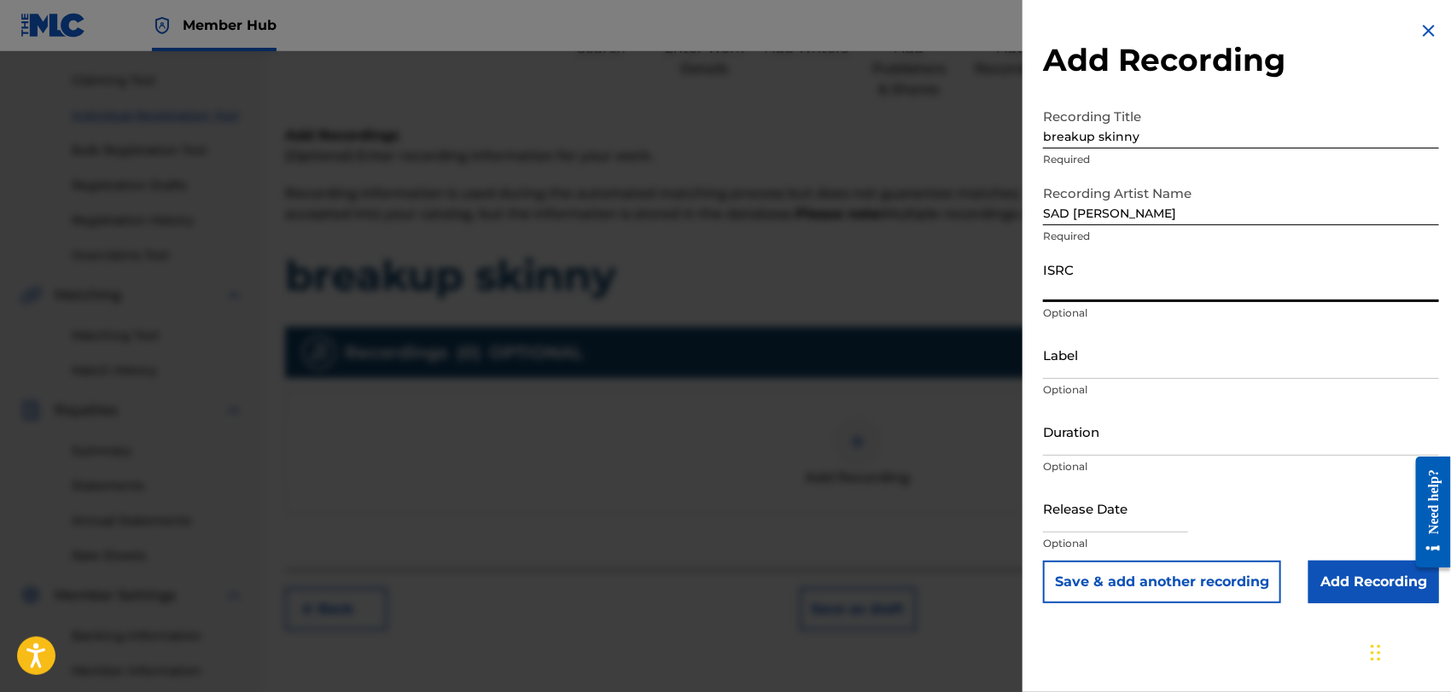
paste input "QM24S2505567"
type input "QM24S2505567"
click at [1375, 585] on input "Add Recording" at bounding box center [1373, 582] width 131 height 43
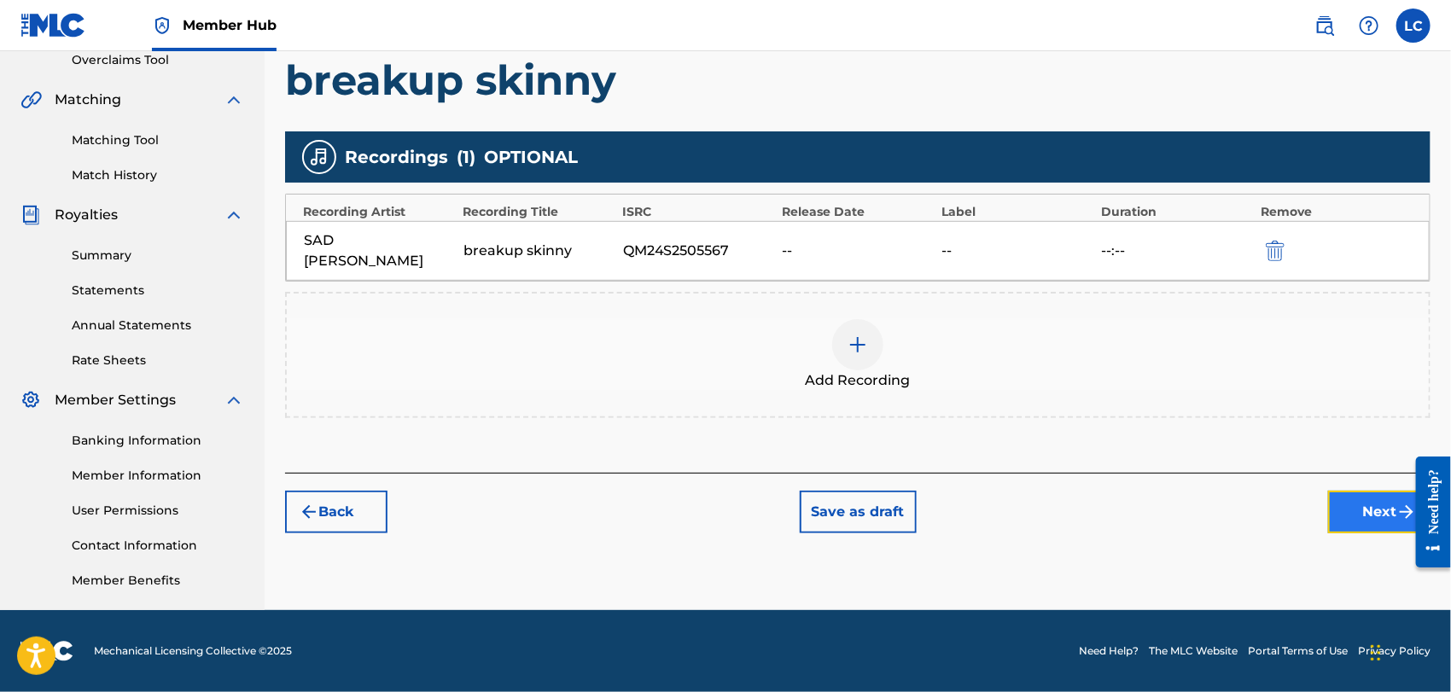
click at [1360, 500] on button "Next" at bounding box center [1379, 512] width 102 height 43
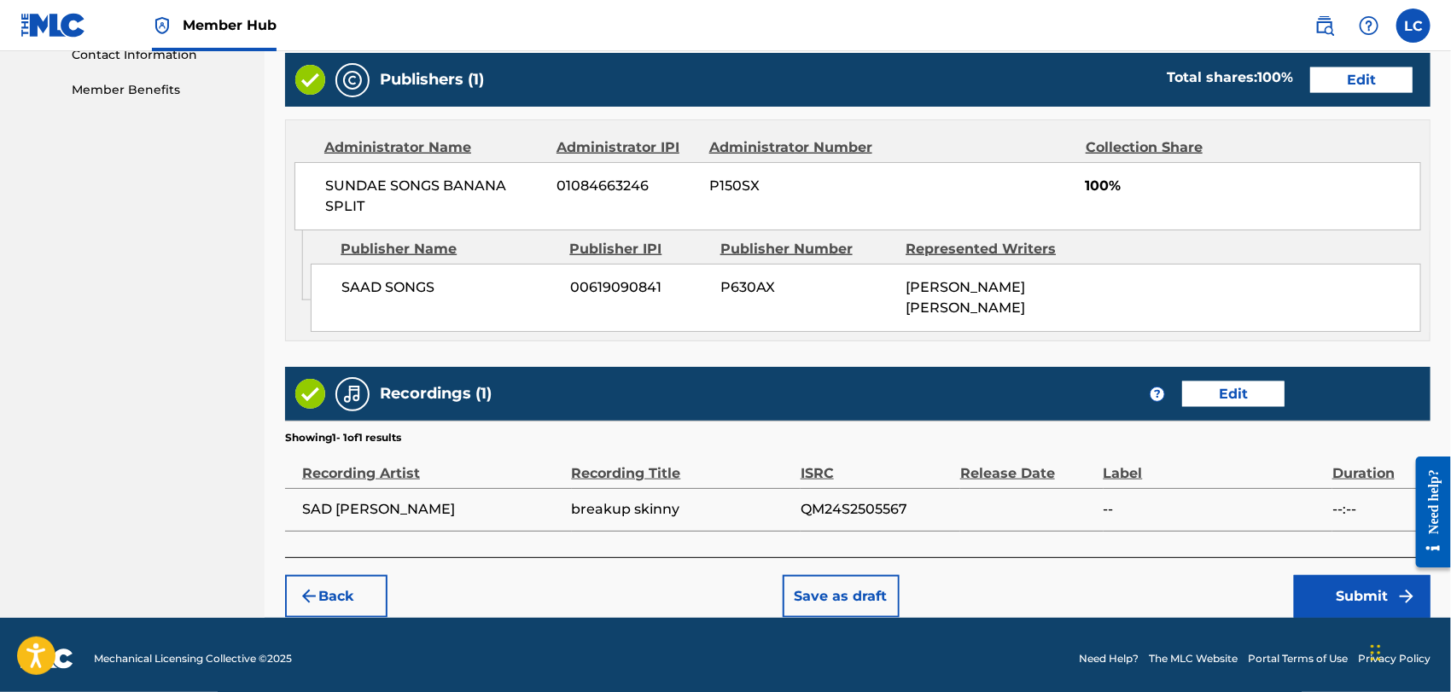
scroll to position [863, 0]
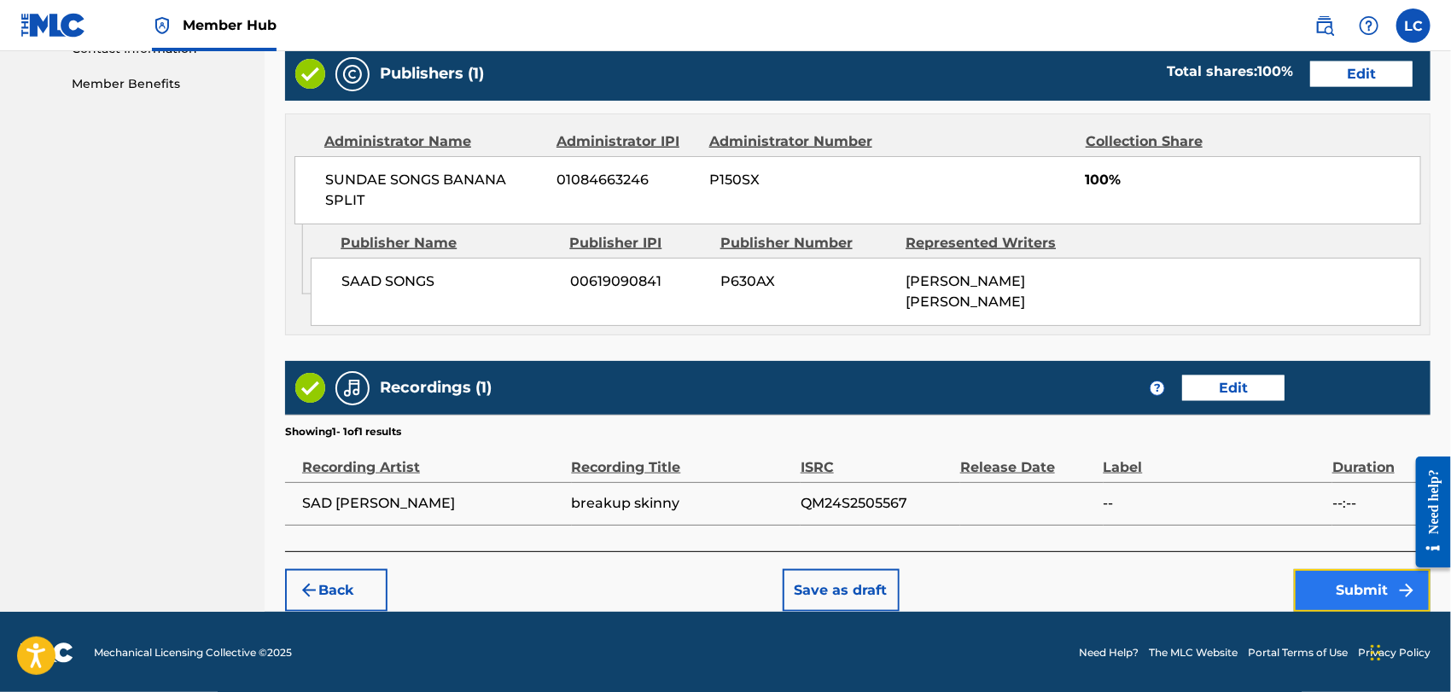
click at [1351, 584] on button "Submit" at bounding box center [1362, 590] width 137 height 43
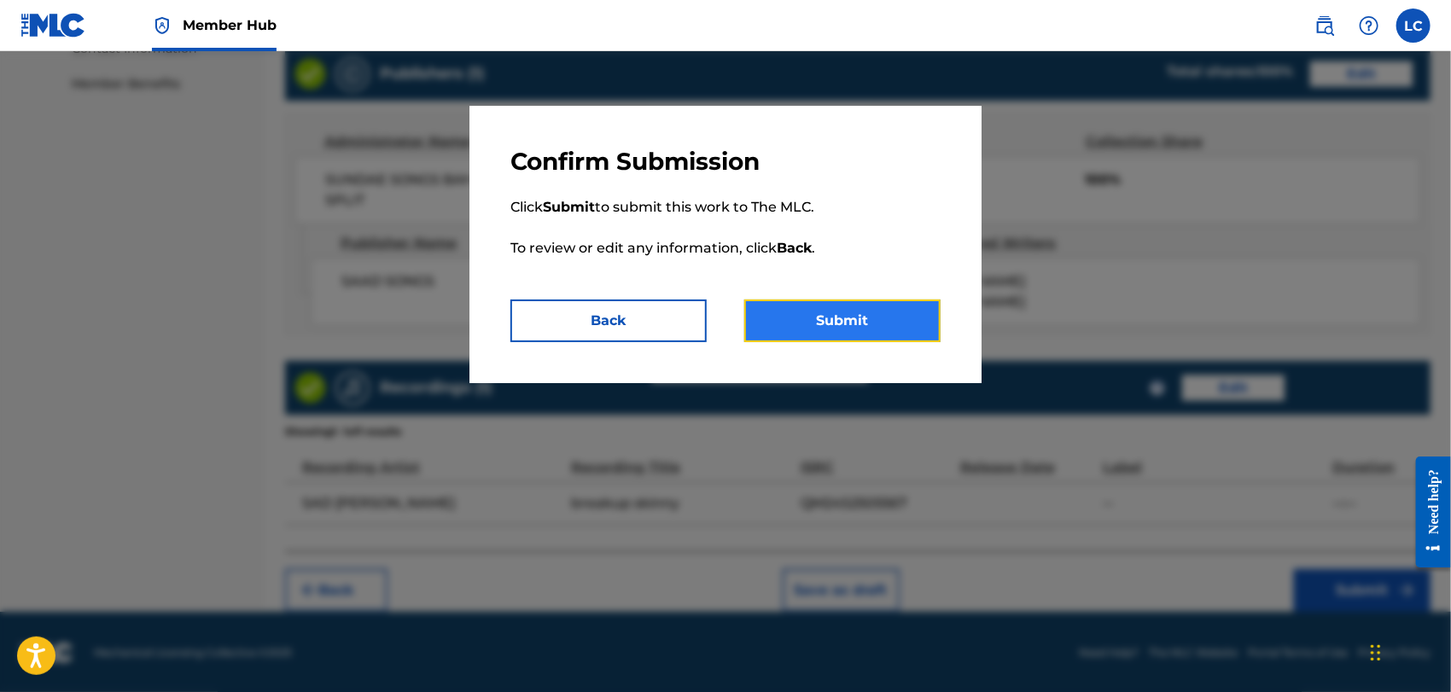
click at [892, 336] on button "Submit" at bounding box center [842, 321] width 196 height 43
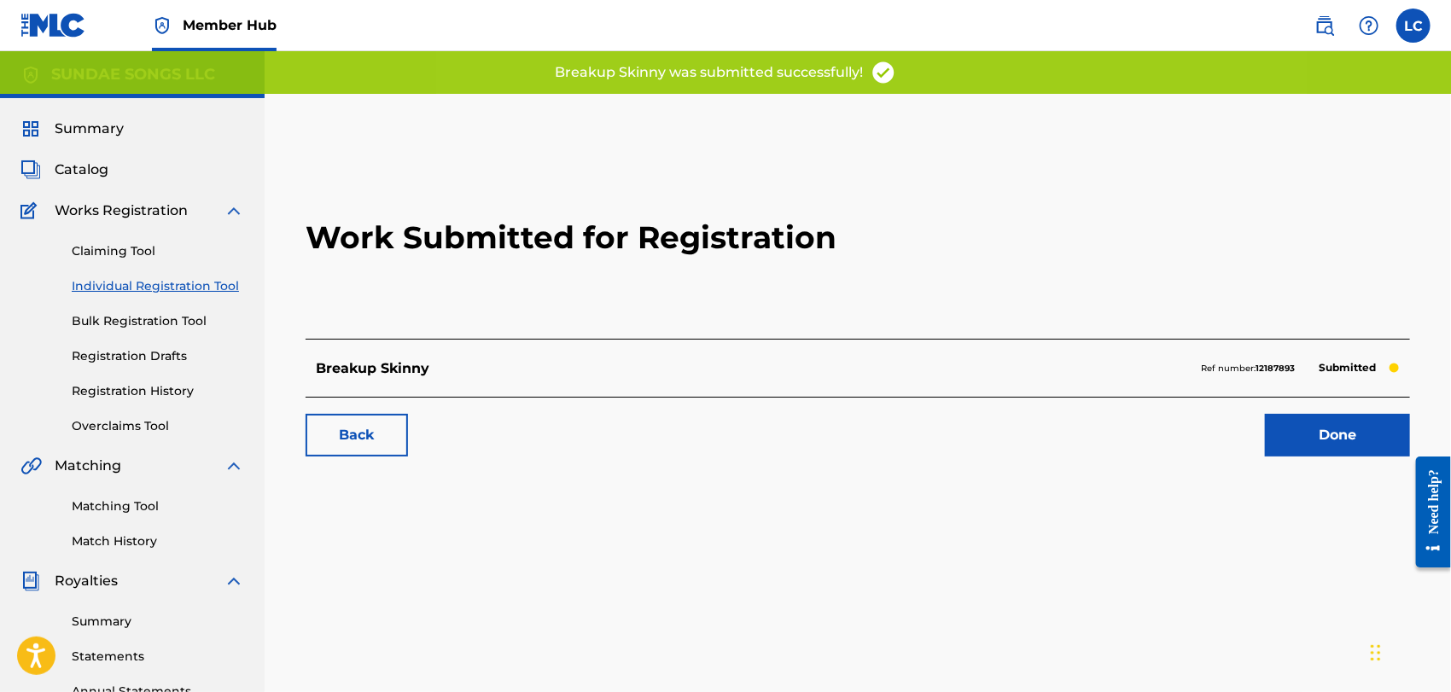
click at [1277, 363] on strong "12187893" at bounding box center [1275, 368] width 39 height 11
copy strong "12187893"
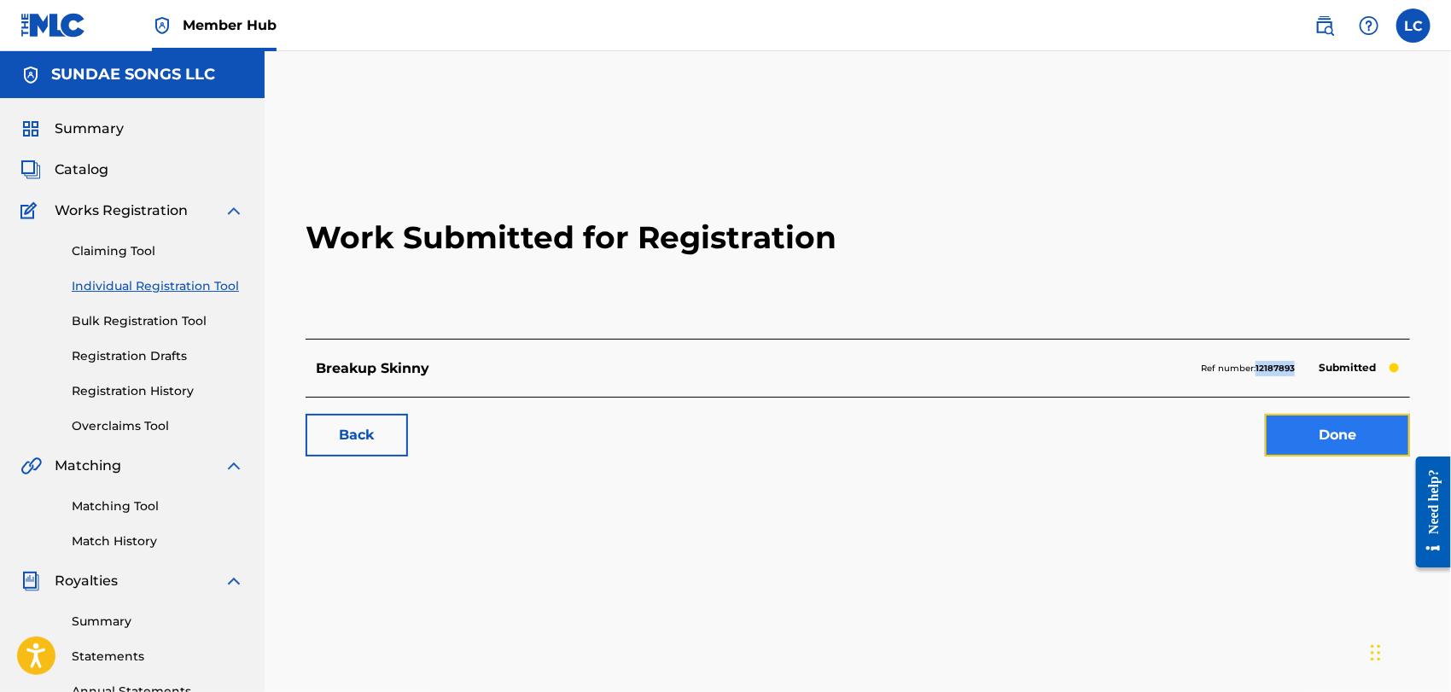
click at [1321, 428] on link "Done" at bounding box center [1337, 435] width 145 height 43
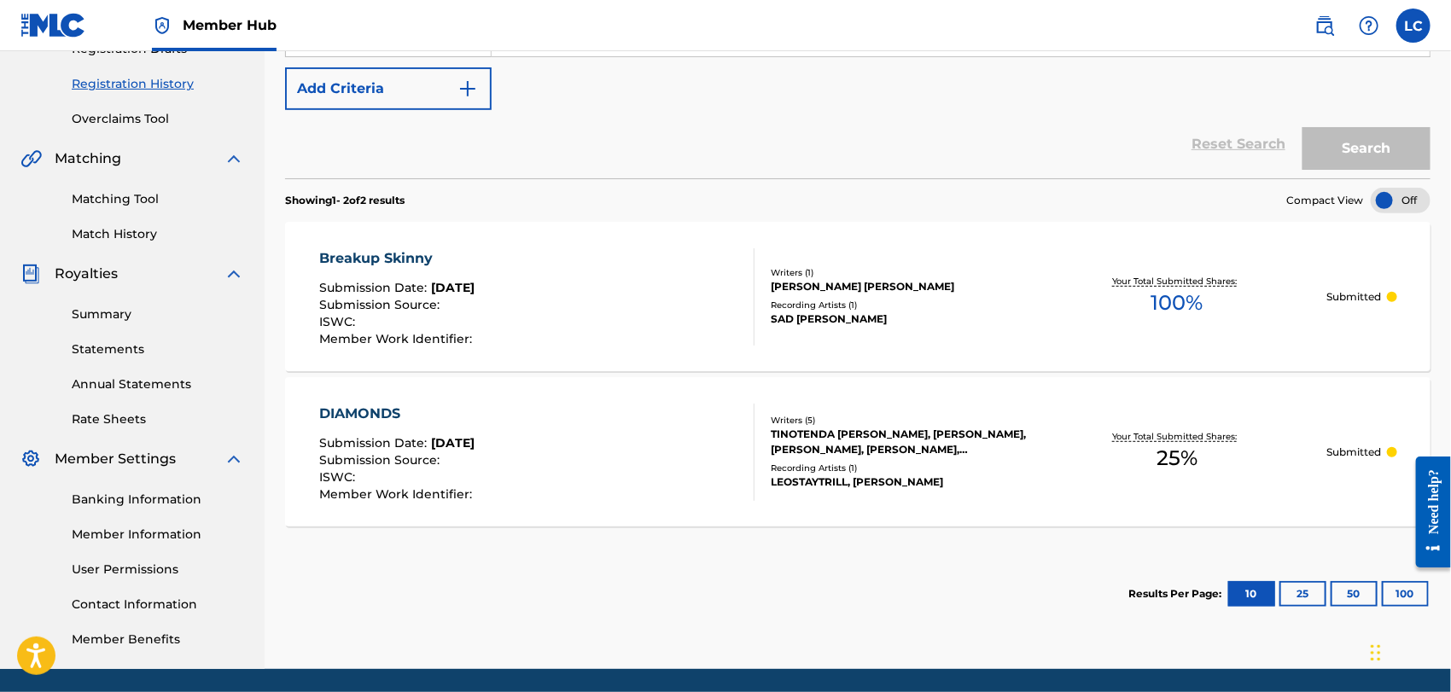
scroll to position [366, 0]
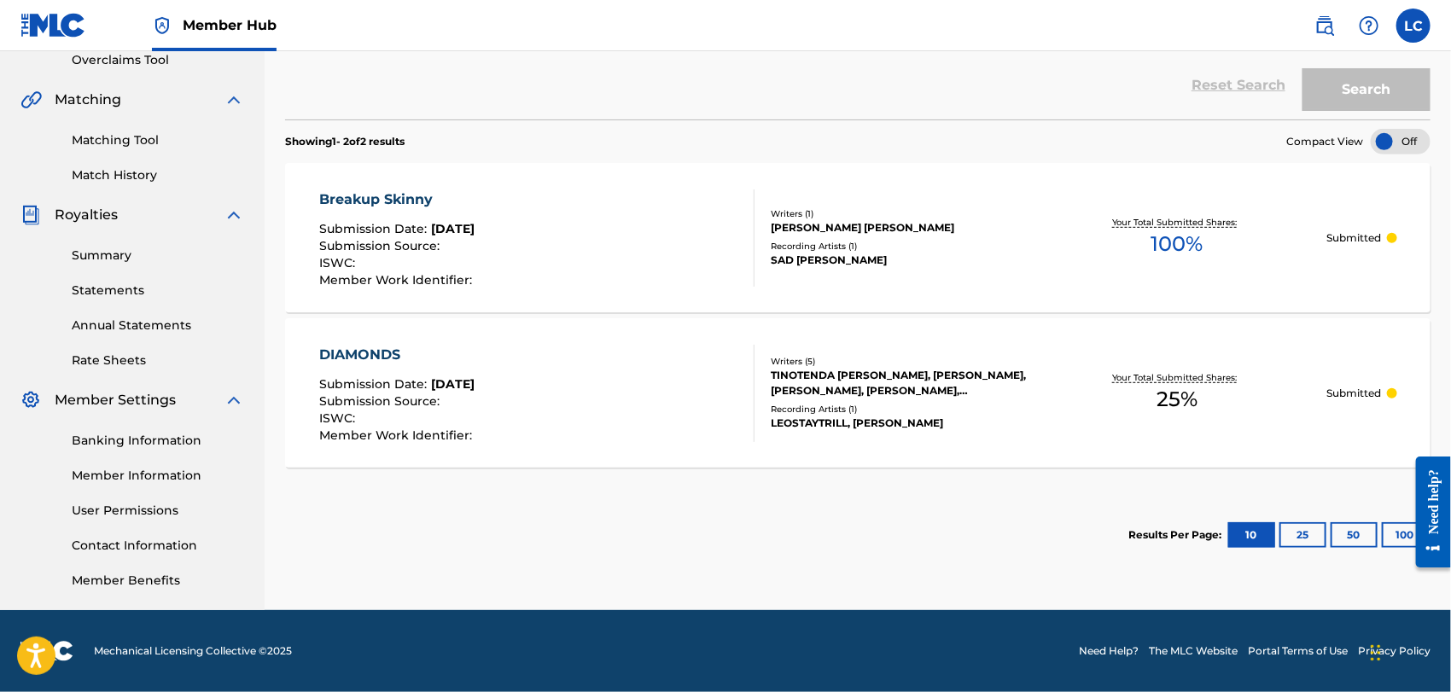
drag, startPoint x: 1008, startPoint y: 493, endPoint x: 601, endPoint y: 538, distance: 409.5
click at [601, 538] on section "Results Per Page: 10 25 50 100" at bounding box center [857, 535] width 1145 height 80
